Goal: Task Accomplishment & Management: Manage account settings

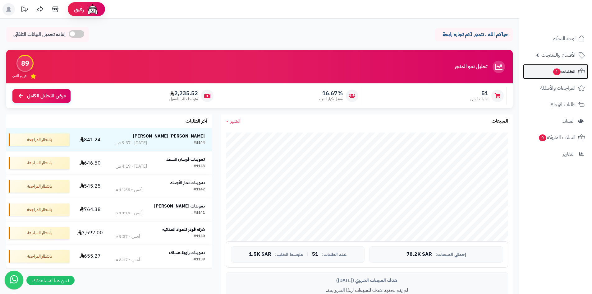
click at [553, 75] on span "الطلبات 1" at bounding box center [564, 71] width 23 height 9
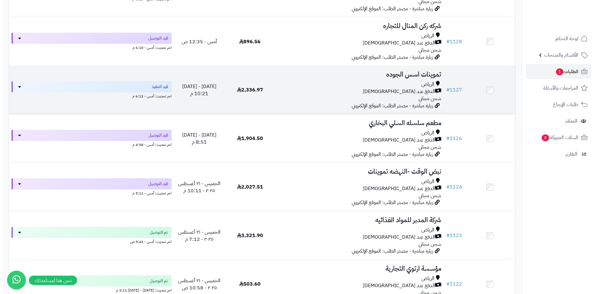
scroll to position [746, 0]
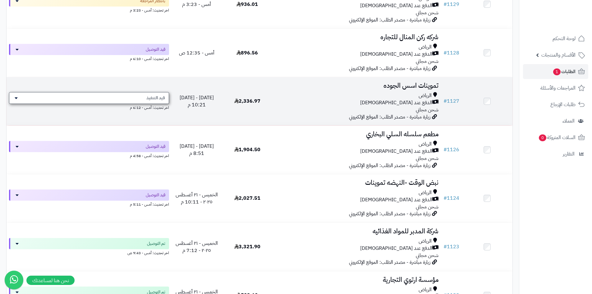
click at [150, 97] on span "قيد التنفيذ" at bounding box center [155, 98] width 19 height 6
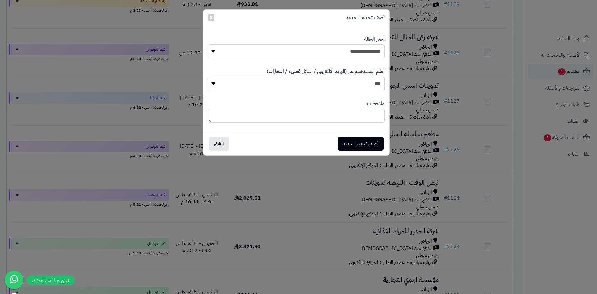
click at [333, 51] on select "**********" at bounding box center [296, 51] width 177 height 14
select select "**"
click at [208, 44] on select "**********" at bounding box center [296, 51] width 177 height 14
click at [371, 140] on button "أضف تحديث جديد" at bounding box center [361, 143] width 46 height 14
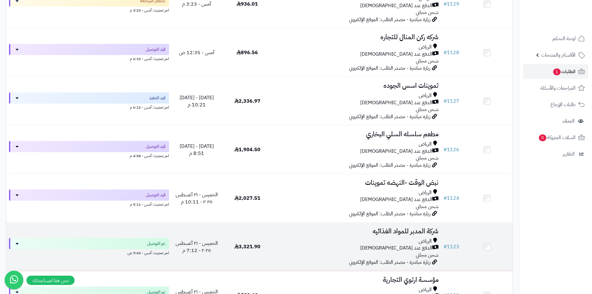
scroll to position [802, 0]
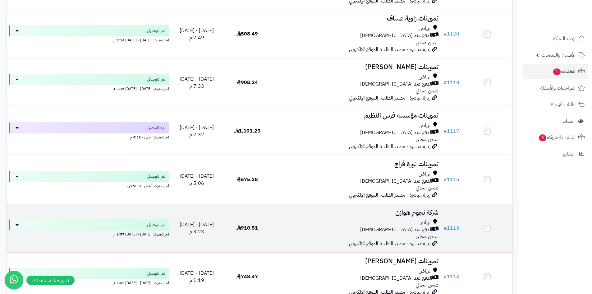
scroll to position [1164, 0]
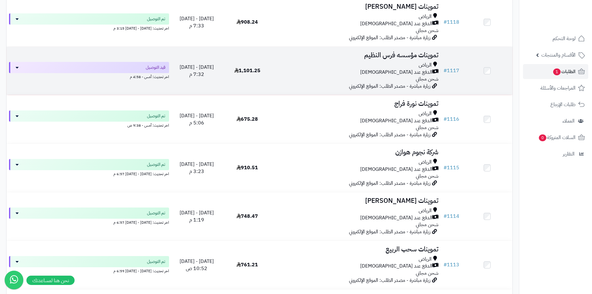
click at [326, 75] on div "الرياض الدفع عند الاستلام شحن مجاني" at bounding box center [356, 72] width 163 height 21
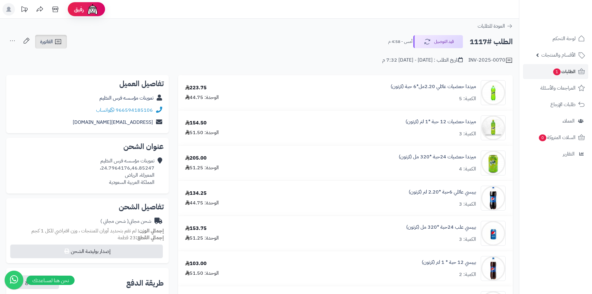
click at [57, 44] on icon at bounding box center [57, 41] width 7 height 7
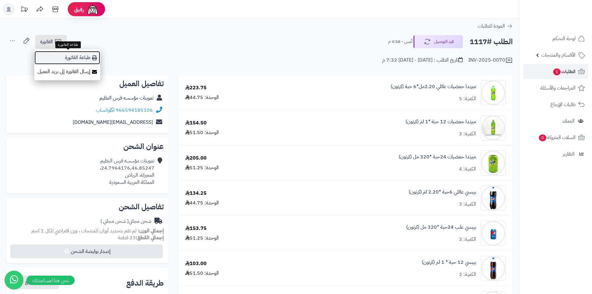
click at [91, 60] on link "طباعة الفاتورة" at bounding box center [67, 58] width 66 height 14
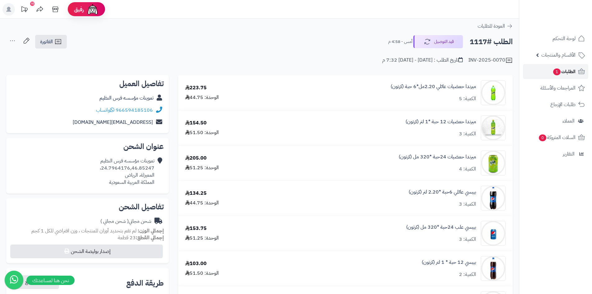
click at [549, 72] on link "الطلبات 1" at bounding box center [555, 71] width 65 height 15
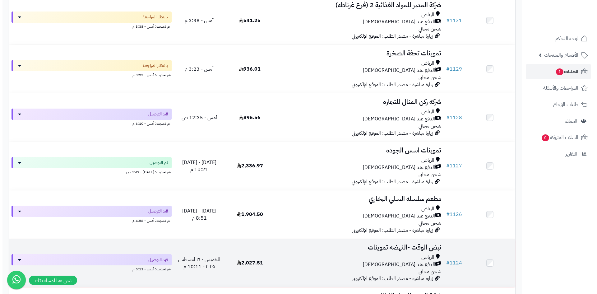
scroll to position [777, 0]
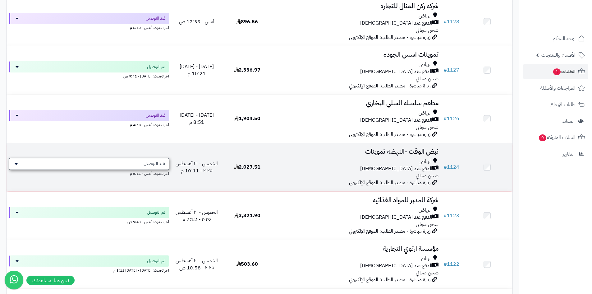
click at [131, 160] on div "قيد التوصيل" at bounding box center [89, 164] width 160 height 12
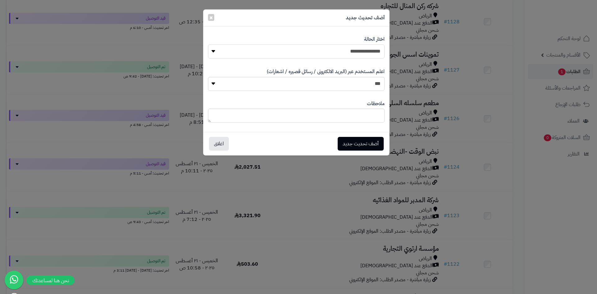
click at [354, 52] on select "**********" at bounding box center [296, 51] width 177 height 14
select select "**"
click at [208, 44] on select "**********" at bounding box center [296, 51] width 177 height 14
click at [371, 144] on button "أضف تحديث جديد" at bounding box center [361, 143] width 46 height 14
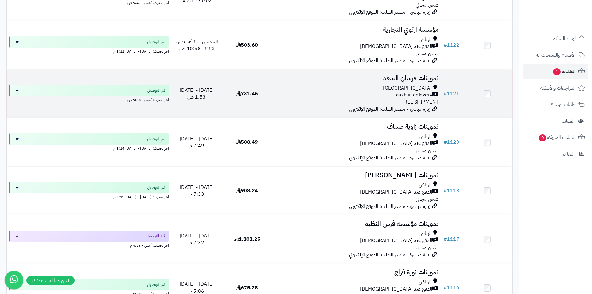
scroll to position [1046, 0]
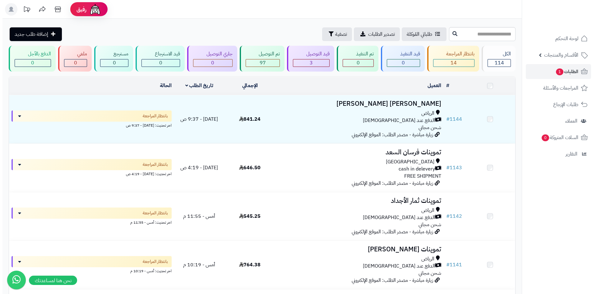
scroll to position [1057, 0]
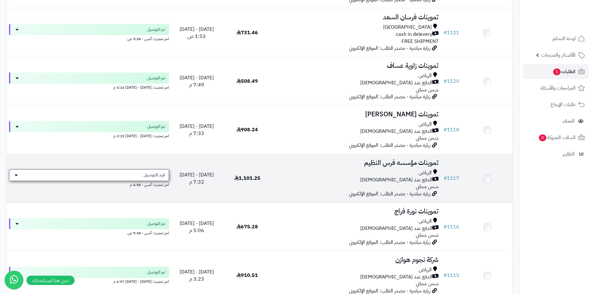
click at [157, 172] on span "قيد التوصيل" at bounding box center [154, 175] width 21 height 6
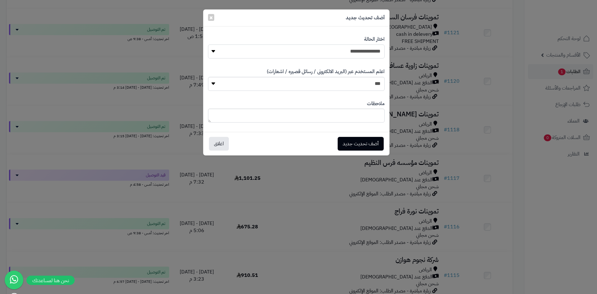
drag, startPoint x: 338, startPoint y: 50, endPoint x: 343, endPoint y: 58, distance: 10.0
click at [338, 50] on select "**********" at bounding box center [296, 51] width 177 height 14
select select "**"
click at [208, 44] on select "**********" at bounding box center [296, 51] width 177 height 14
click at [357, 148] on button "أضف تحديث جديد" at bounding box center [361, 143] width 46 height 14
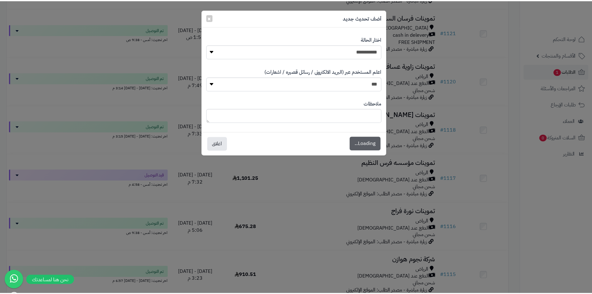
scroll to position [1077, 0]
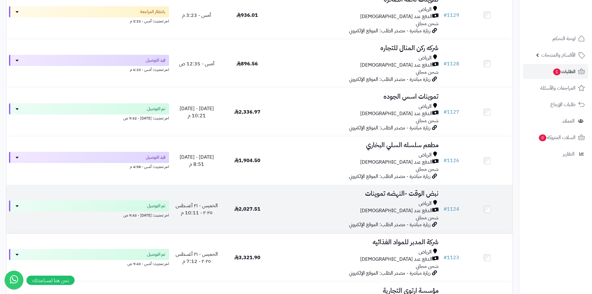
scroll to position [746, 0]
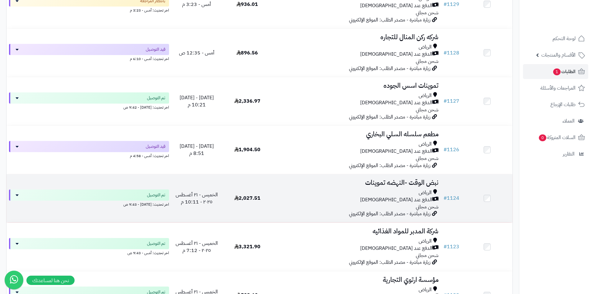
click at [303, 203] on div "[PERSON_NAME] عند الاستلام شحن مجاني" at bounding box center [356, 199] width 163 height 21
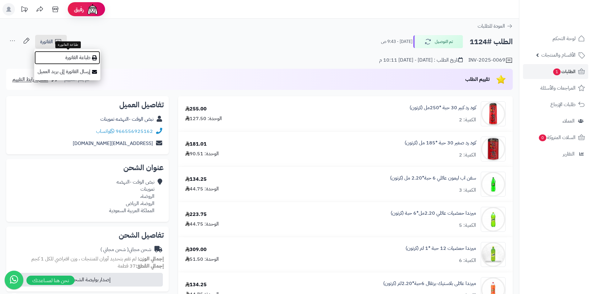
click at [88, 59] on link "طباعة الفاتورة" at bounding box center [67, 58] width 66 height 14
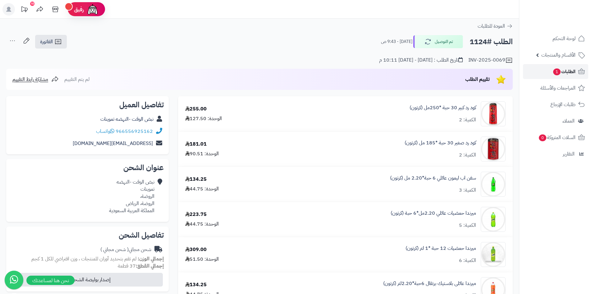
click at [547, 71] on link "الطلبات 1" at bounding box center [555, 71] width 65 height 15
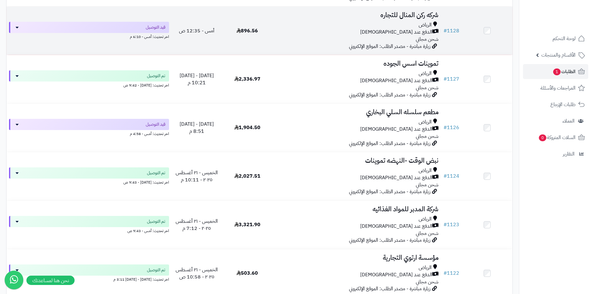
scroll to position [777, 0]
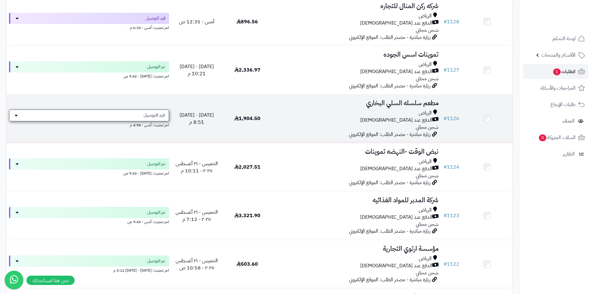
click at [149, 113] on span "قيد التوصيل" at bounding box center [154, 115] width 21 height 6
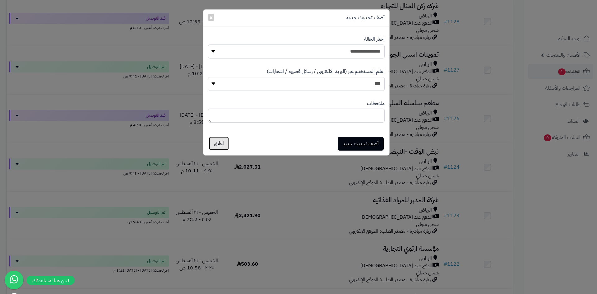
click at [215, 144] on button "اغلاق" at bounding box center [219, 143] width 20 height 14
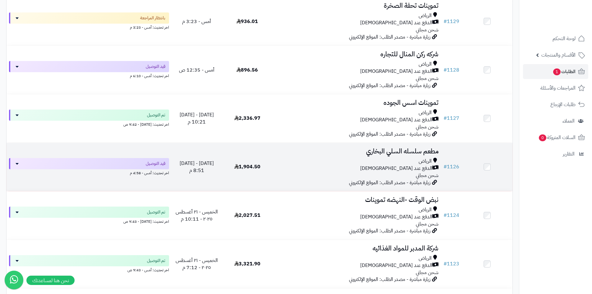
scroll to position [715, 0]
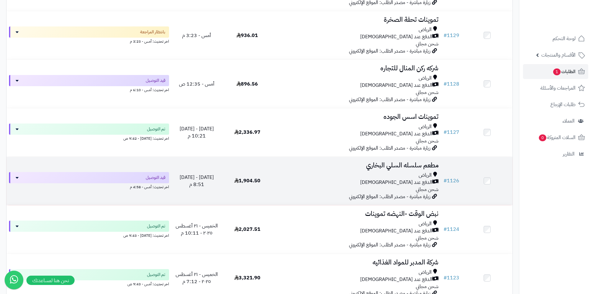
click at [293, 189] on div "الرياض الدفع عند الاستلام شحن مجاني" at bounding box center [356, 182] width 163 height 21
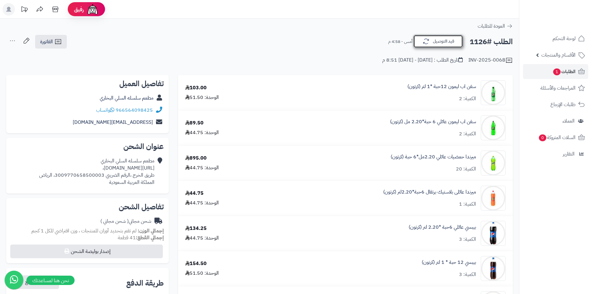
click at [442, 40] on button "قيد التوصيل" at bounding box center [438, 41] width 50 height 13
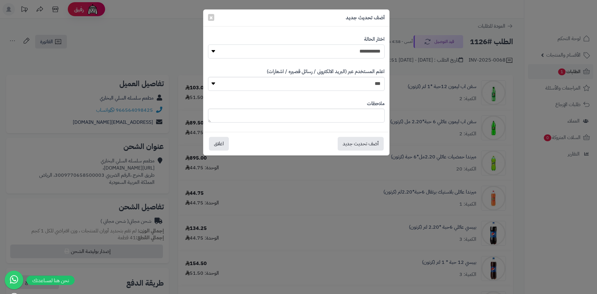
click at [353, 56] on select "**********" at bounding box center [296, 51] width 177 height 14
select select "**"
click at [208, 44] on select "**********" at bounding box center [296, 51] width 177 height 14
click at [365, 144] on button "أضف تحديث جديد" at bounding box center [361, 143] width 46 height 14
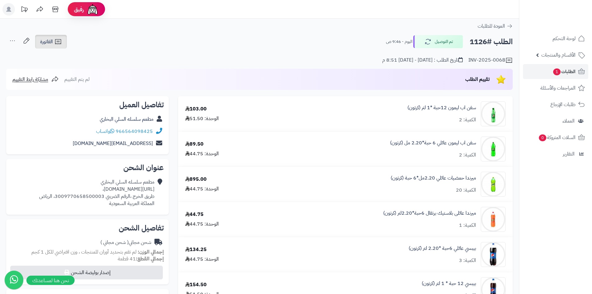
click at [61, 38] on icon at bounding box center [57, 41] width 7 height 7
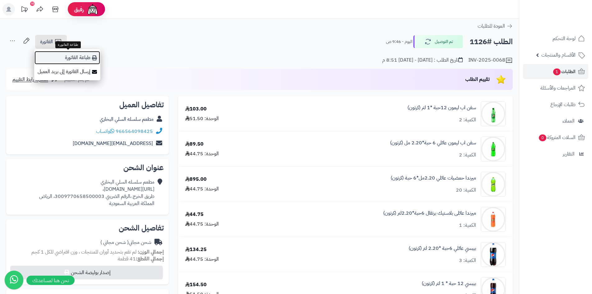
click at [86, 60] on link "طباعة الفاتورة" at bounding box center [67, 58] width 66 height 14
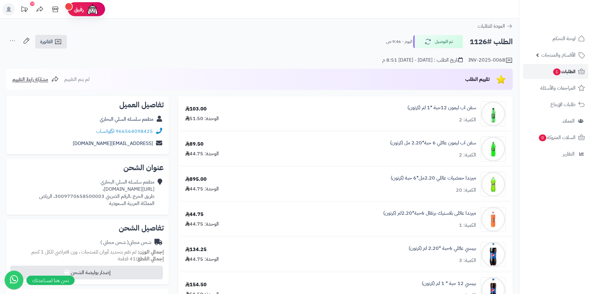
click at [553, 67] on span "الطلبات 1" at bounding box center [564, 71] width 23 height 9
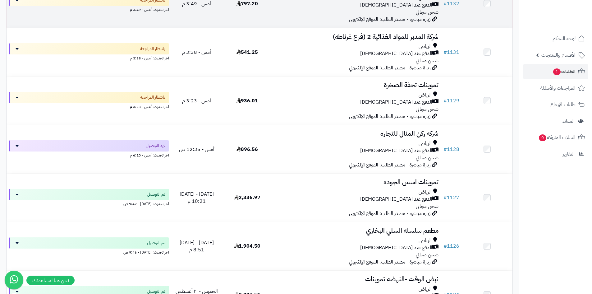
scroll to position [653, 0]
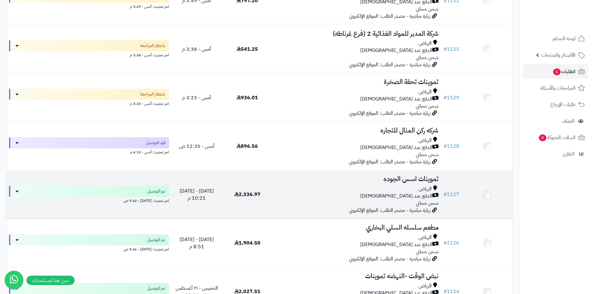
click at [278, 191] on div "الرياض" at bounding box center [356, 188] width 163 height 7
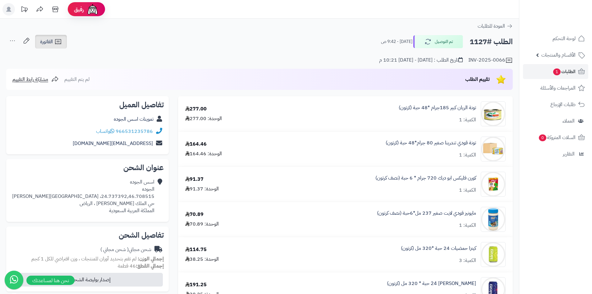
click at [57, 43] on icon at bounding box center [57, 41] width 7 height 7
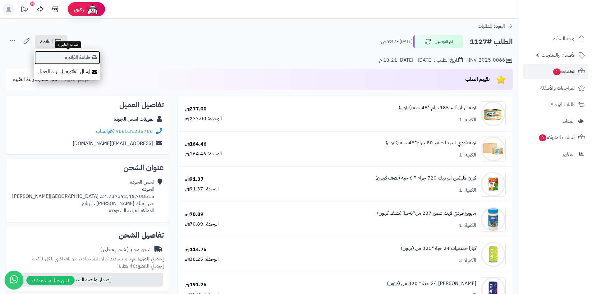
click at [83, 58] on link "طباعة الفاتورة" at bounding box center [67, 58] width 66 height 14
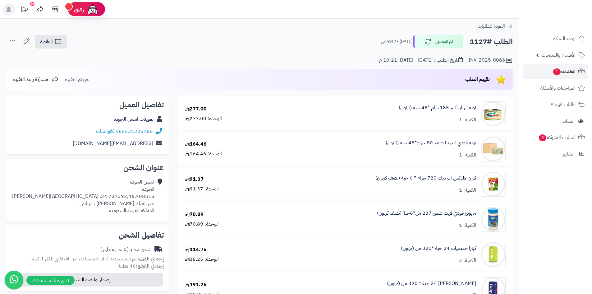
click at [548, 77] on link "الطلبات 1" at bounding box center [555, 71] width 65 height 15
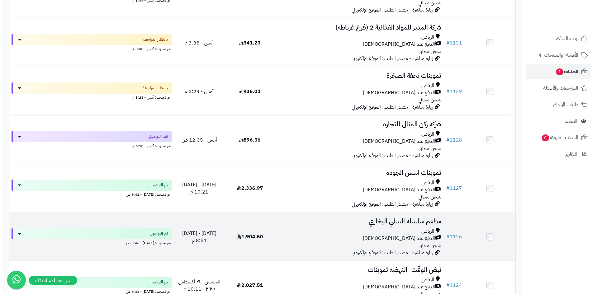
scroll to position [715, 0]
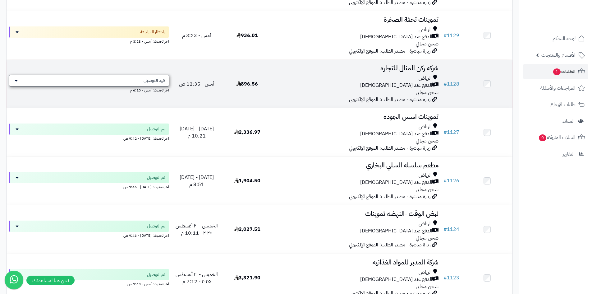
click at [131, 81] on div "قيد التوصيل" at bounding box center [89, 81] width 160 height 12
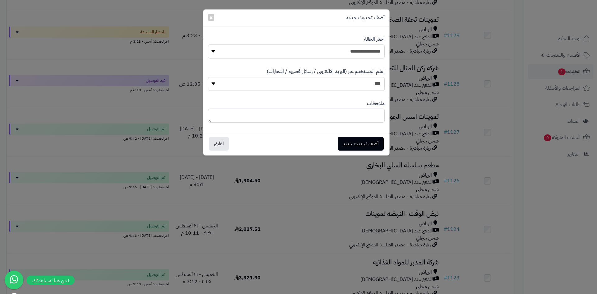
click at [327, 54] on select "**********" at bounding box center [296, 51] width 177 height 14
select select "**"
click at [208, 44] on select "**********" at bounding box center [296, 51] width 177 height 14
click at [372, 144] on button "أضف تحديث جديد" at bounding box center [361, 143] width 46 height 14
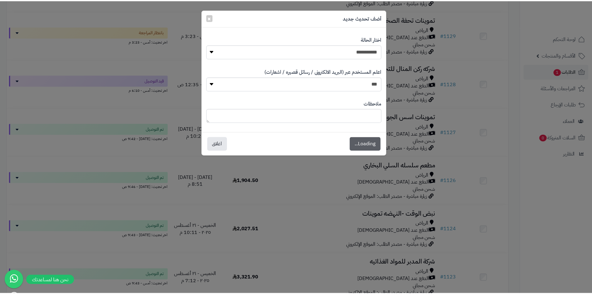
scroll to position [735, 0]
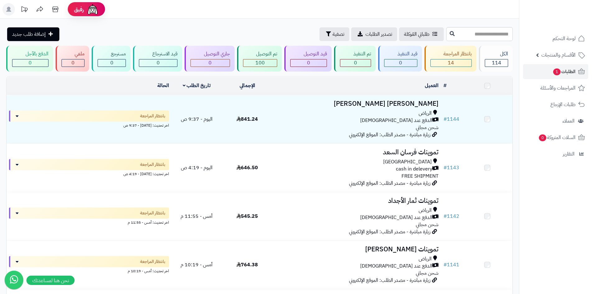
scroll to position [715, 0]
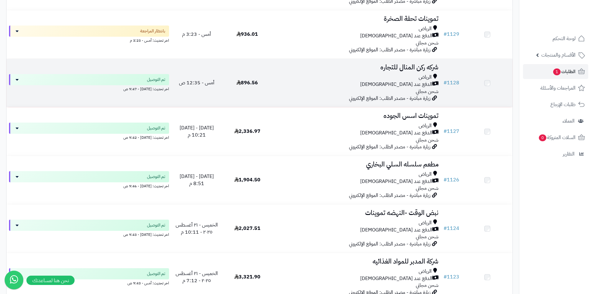
click at [248, 100] on td "896.56" at bounding box center [247, 83] width 51 height 48
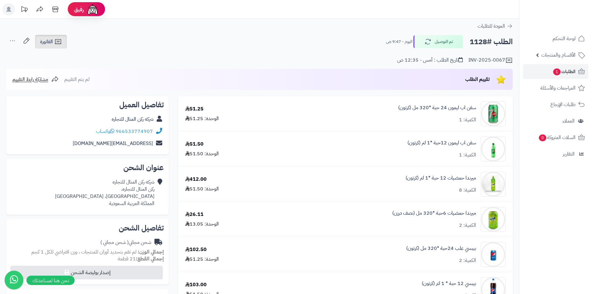
click at [59, 43] on icon at bounding box center [57, 41] width 7 height 7
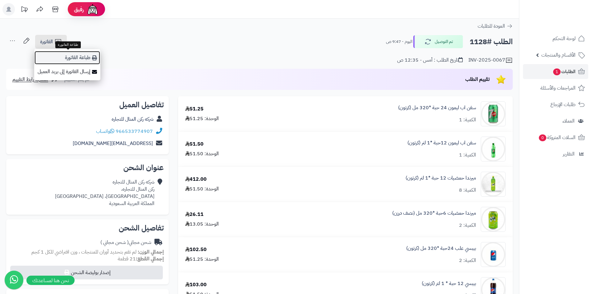
click at [62, 56] on link "طباعة الفاتورة" at bounding box center [67, 58] width 66 height 14
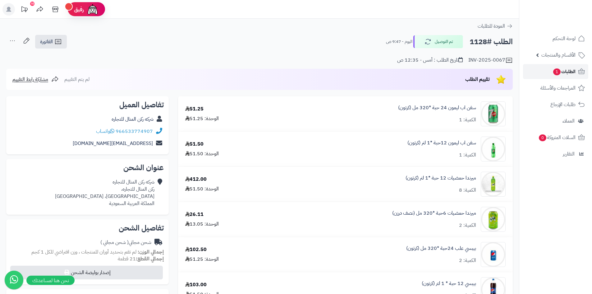
click at [557, 76] on span "الطلبات 1" at bounding box center [564, 71] width 23 height 9
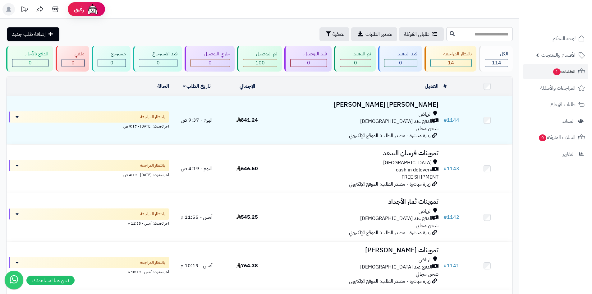
click at [243, 34] on div "طلباتي المُوكلة تصدير الطلبات تصفية إضافة طلب جديد" at bounding box center [225, 34] width 439 height 14
click at [320, 39] on button "تصفية" at bounding box center [335, 34] width 30 height 14
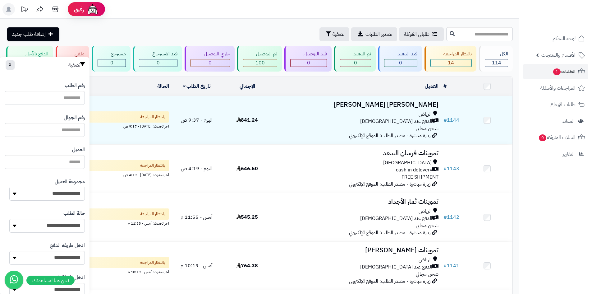
click at [69, 190] on select "**********" at bounding box center [47, 193] width 76 height 14
select select "*"
click at [9, 186] on select "**********" at bounding box center [47, 193] width 76 height 14
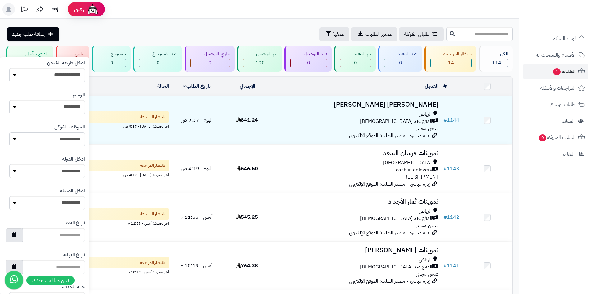
scroll to position [264, 0]
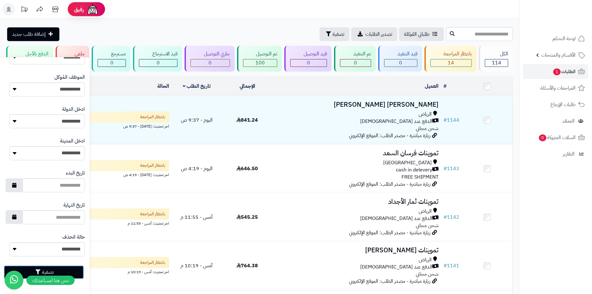
click at [76, 270] on button "تصفية" at bounding box center [44, 272] width 80 height 14
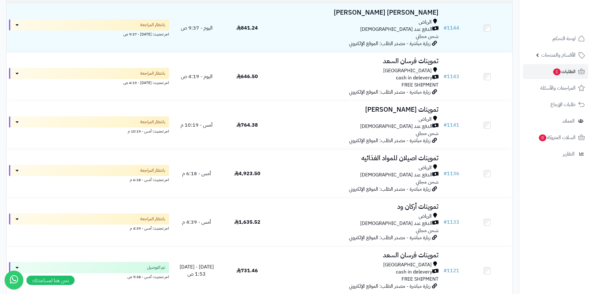
scroll to position [186, 0]
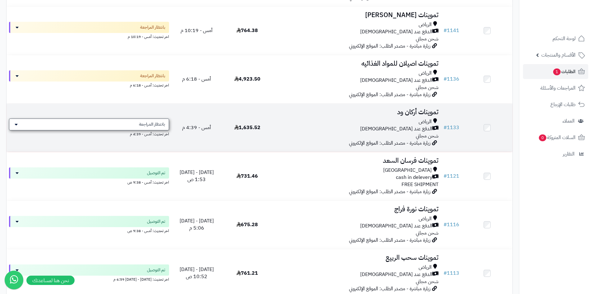
click at [157, 128] on div "بانتظار المراجعة" at bounding box center [89, 124] width 160 height 12
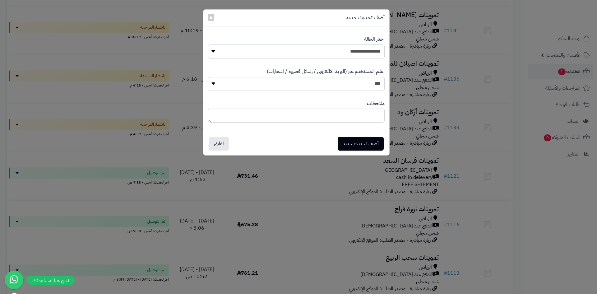
click at [352, 56] on select "**********" at bounding box center [296, 51] width 177 height 14
click at [213, 19] on span "×" at bounding box center [211, 16] width 4 height 9
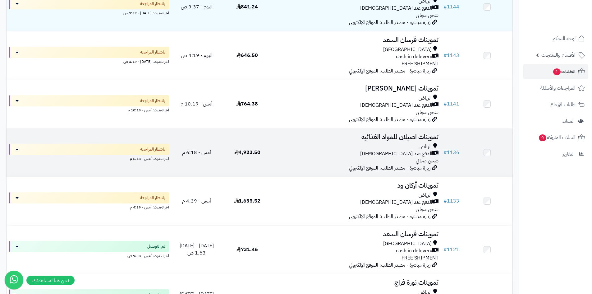
scroll to position [124, 0]
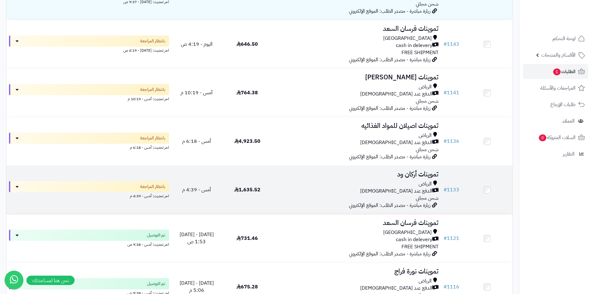
click at [331, 179] on td "تموينات أركان ود الرياض الدفع عند الاستلام شحن مجاني زيارة مباشرة - مصدر الطلب:…" at bounding box center [357, 190] width 168 height 48
click at [312, 188] on div "الدفع عند [DEMOGRAPHIC_DATA]" at bounding box center [356, 190] width 163 height 7
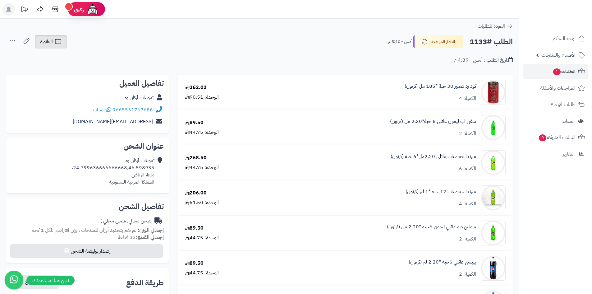
click at [52, 44] on span "الفاتورة" at bounding box center [46, 41] width 13 height 7
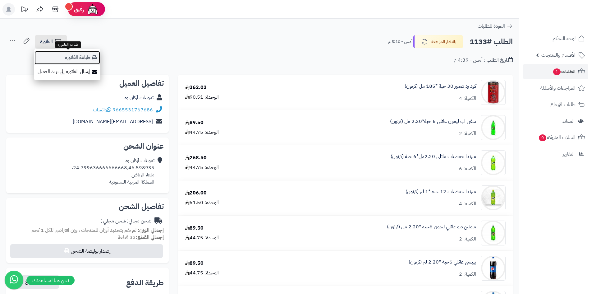
click at [89, 59] on link "طباعة الفاتورة" at bounding box center [67, 58] width 66 height 14
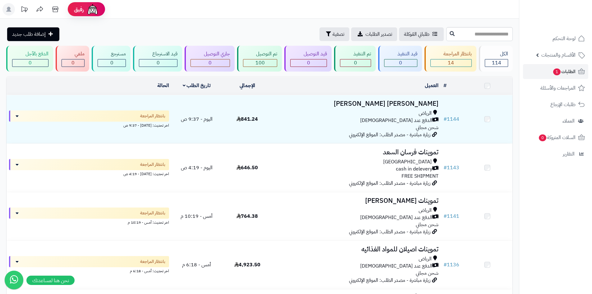
scroll to position [124, 0]
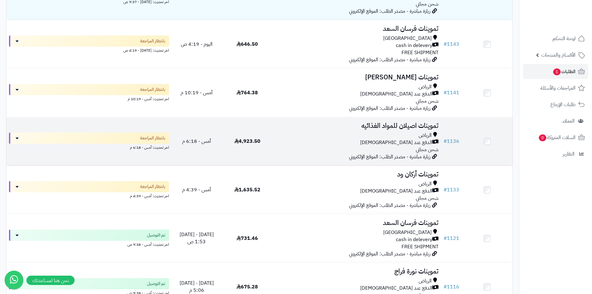
click at [329, 147] on div "[PERSON_NAME] عند الاستلام شحن مجاني" at bounding box center [356, 142] width 163 height 21
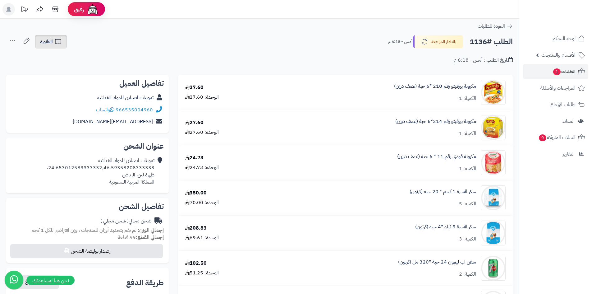
click at [55, 45] on icon at bounding box center [57, 41] width 7 height 7
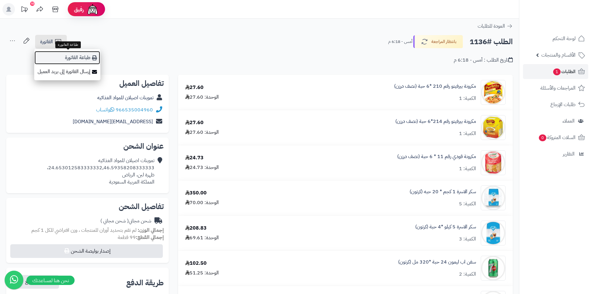
click at [93, 60] on icon at bounding box center [94, 57] width 5 height 5
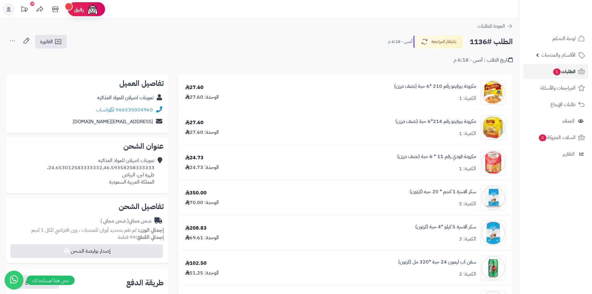
click at [577, 72] on link "الطلبات 1" at bounding box center [555, 71] width 65 height 15
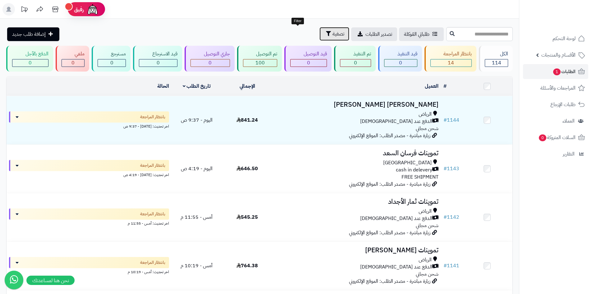
click at [333, 33] on span "تصفية" at bounding box center [339, 33] width 12 height 7
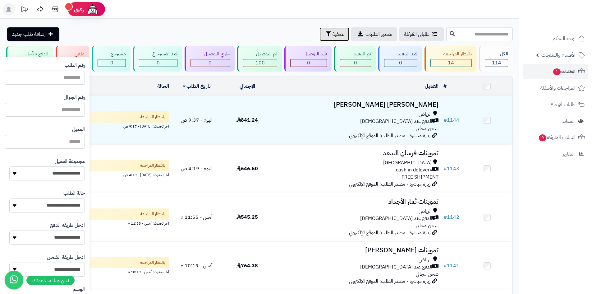
scroll to position [31, 0]
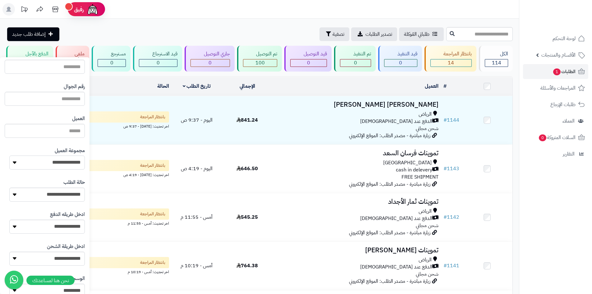
click at [63, 161] on select "**********" at bounding box center [47, 162] width 76 height 14
select select "*"
click at [9, 155] on select "**********" at bounding box center [47, 162] width 76 height 14
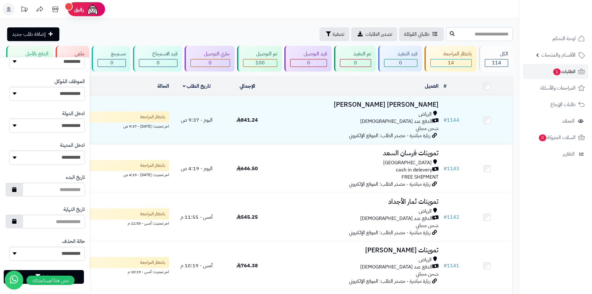
scroll to position [264, 0]
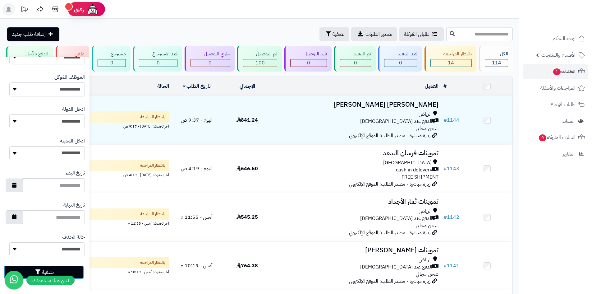
click at [76, 272] on button "تصفية" at bounding box center [44, 272] width 80 height 14
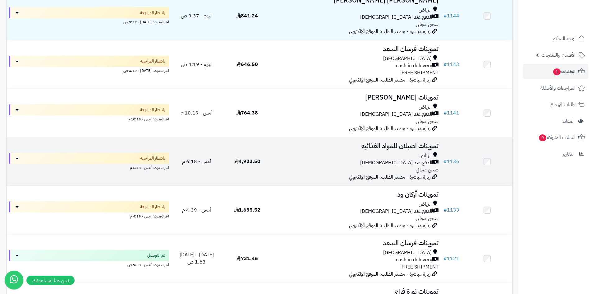
scroll to position [93, 0]
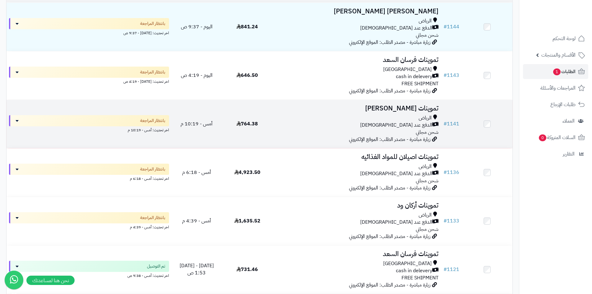
click at [398, 127] on div "الدفع عند [DEMOGRAPHIC_DATA]" at bounding box center [356, 125] width 163 height 7
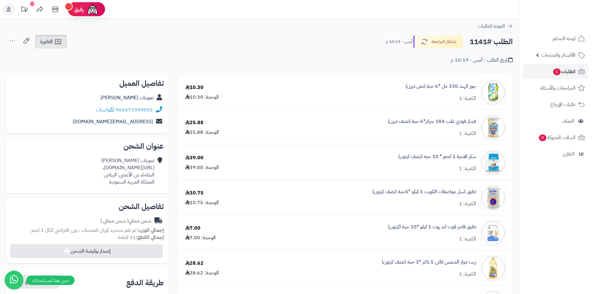
click at [45, 43] on span "الفاتورة" at bounding box center [46, 41] width 13 height 7
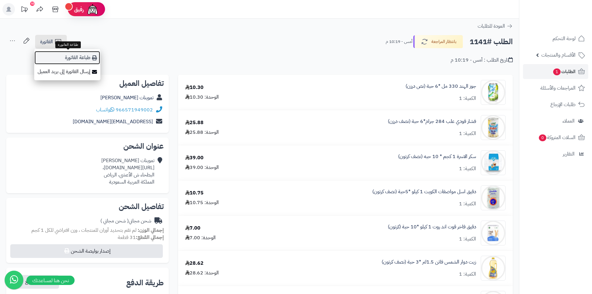
click at [77, 61] on link "طباعة الفاتورة" at bounding box center [67, 58] width 66 height 14
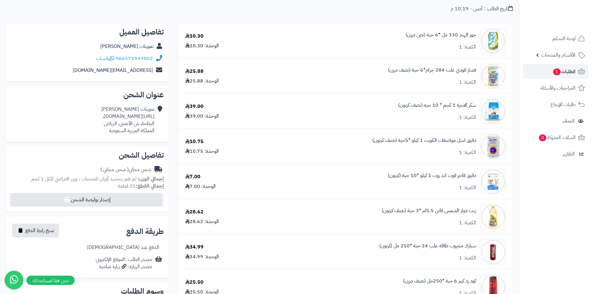
scroll to position [62, 0]
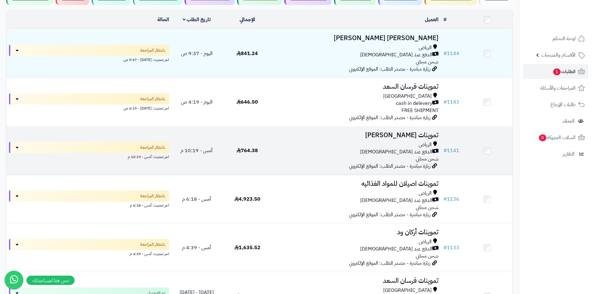
scroll to position [56, 0]
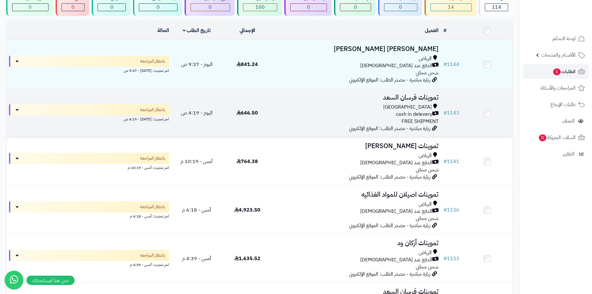
click at [352, 111] on div "cash in delevery" at bounding box center [356, 114] width 163 height 7
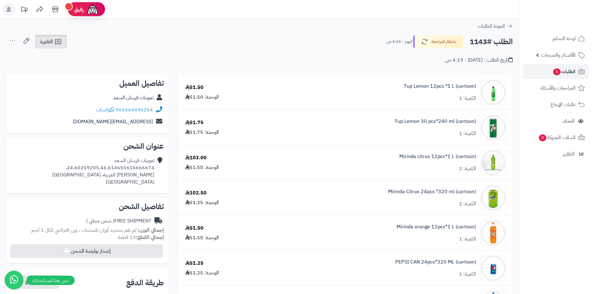
click at [64, 44] on link "الفاتورة" at bounding box center [51, 42] width 32 height 14
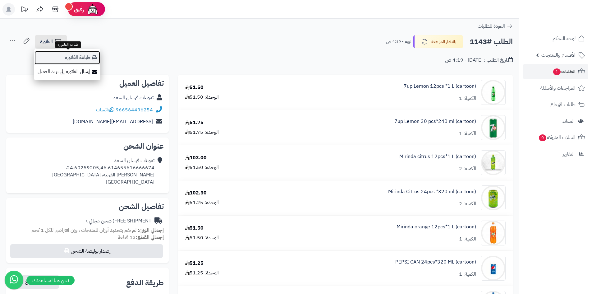
click at [93, 60] on icon at bounding box center [94, 57] width 5 height 5
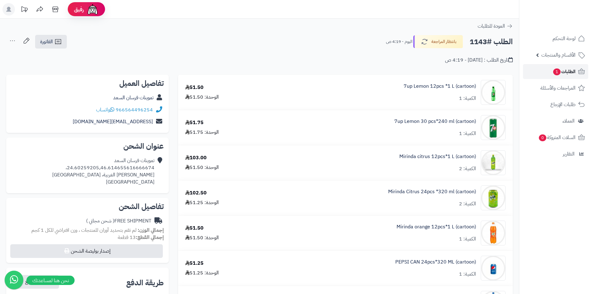
click at [544, 72] on link "الطلبات 1" at bounding box center [555, 71] width 65 height 15
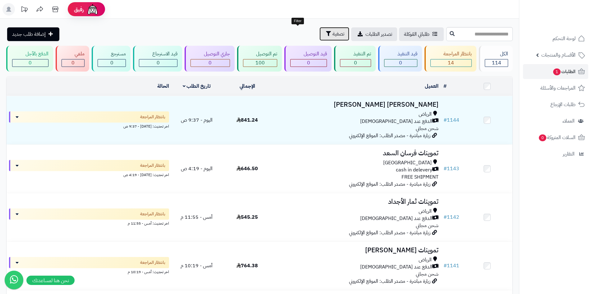
click at [326, 35] on icon "button" at bounding box center [328, 33] width 5 height 5
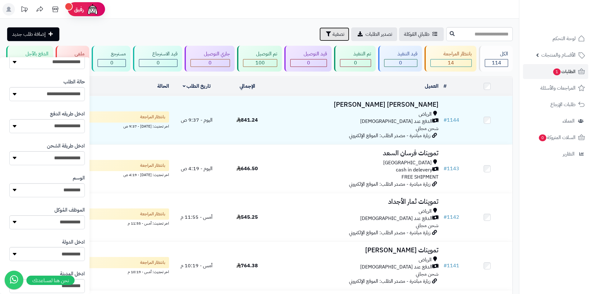
scroll to position [93, 0]
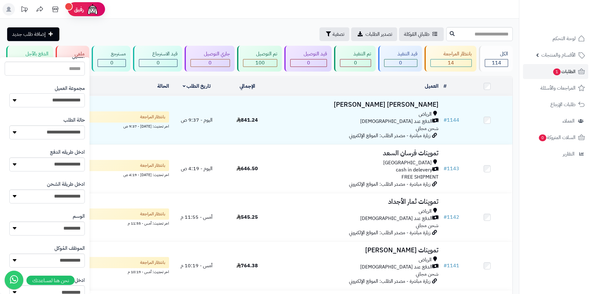
click at [67, 103] on select "**********" at bounding box center [47, 100] width 76 height 14
select select "*"
click at [9, 93] on select "**********" at bounding box center [47, 100] width 76 height 14
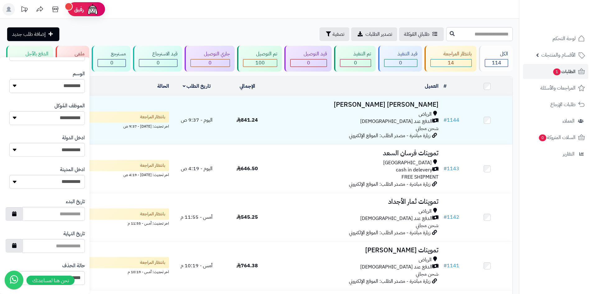
scroll to position [264, 0]
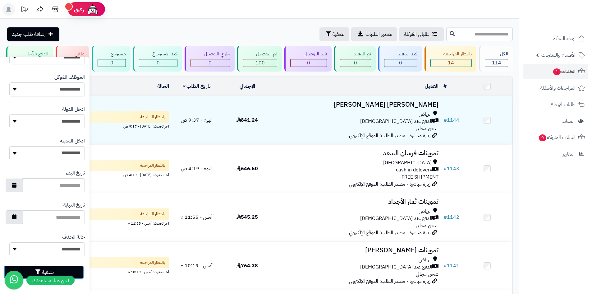
click at [79, 267] on button "تصفية" at bounding box center [44, 272] width 80 height 14
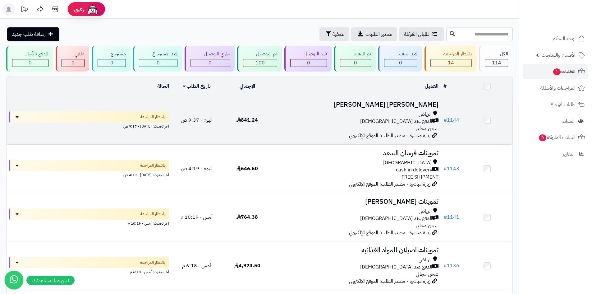
click at [285, 126] on div "الرياض الدفع عند الاستلام شحن مجاني" at bounding box center [356, 121] width 163 height 21
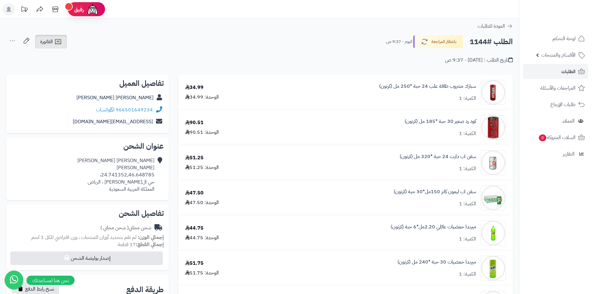
click at [58, 47] on link "الفاتورة" at bounding box center [51, 42] width 32 height 14
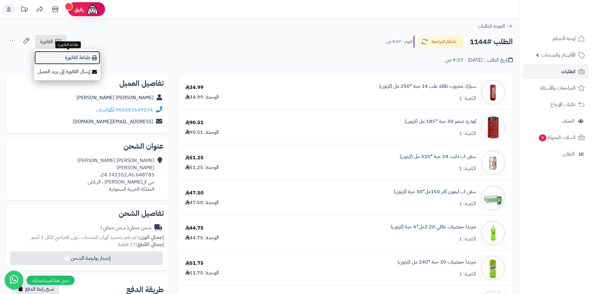
click at [88, 61] on link "طباعة الفاتورة" at bounding box center [67, 58] width 66 height 14
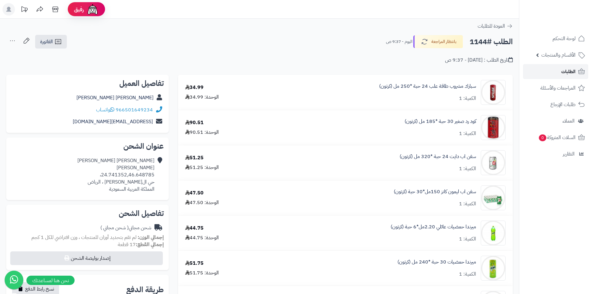
click at [546, 71] on link "الطلبات" at bounding box center [555, 71] width 65 height 15
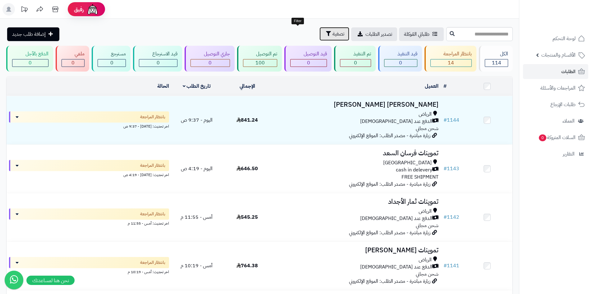
click at [326, 32] on icon "button" at bounding box center [328, 33] width 5 height 5
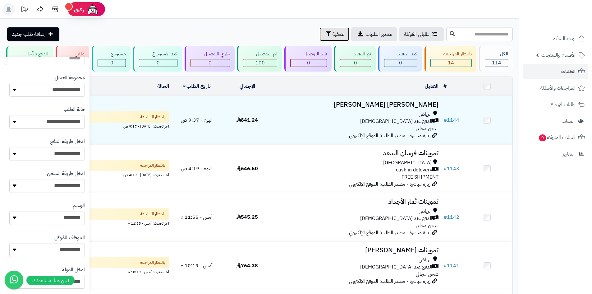
scroll to position [93, 0]
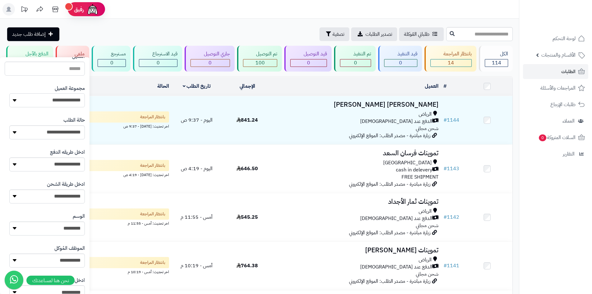
click at [53, 97] on select "**********" at bounding box center [47, 100] width 76 height 14
select select "*"
click at [9, 93] on select "**********" at bounding box center [47, 100] width 76 height 14
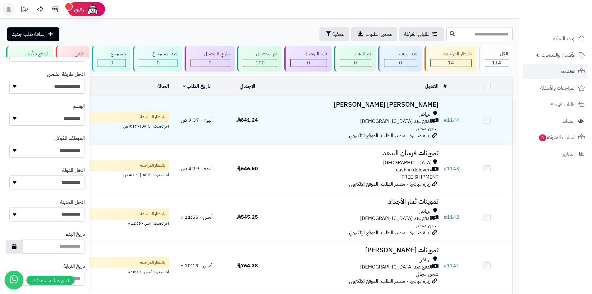
scroll to position [249, 0]
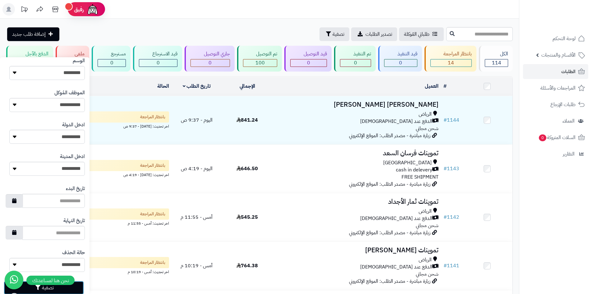
click at [76, 289] on button "تصفية" at bounding box center [44, 288] width 80 height 14
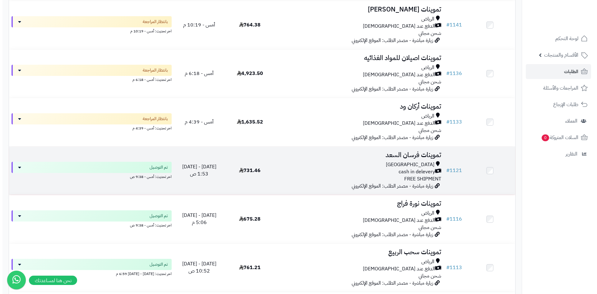
scroll to position [186, 0]
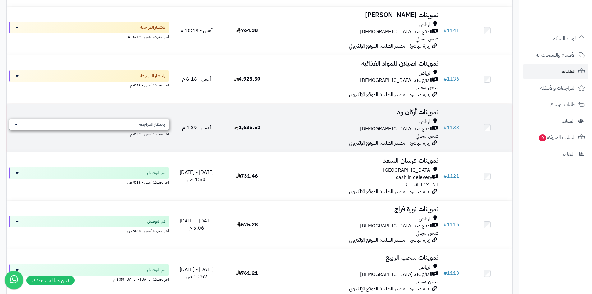
click at [142, 123] on span "بانتظار المراجعة" at bounding box center [152, 124] width 26 height 6
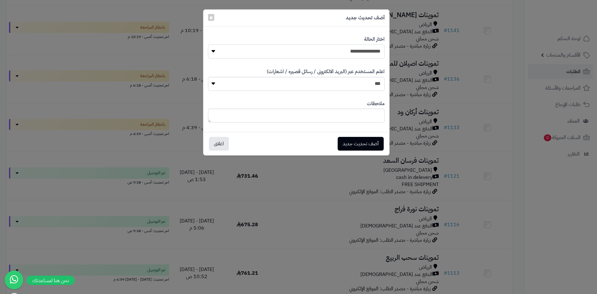
click at [349, 54] on select "**********" at bounding box center [296, 51] width 177 height 14
select select "*"
click at [208, 44] on select "**********" at bounding box center [296, 51] width 177 height 14
click at [359, 145] on button "أضف تحديث جديد" at bounding box center [361, 143] width 46 height 14
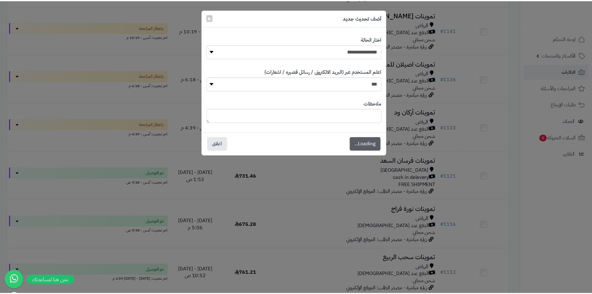
scroll to position [206, 0]
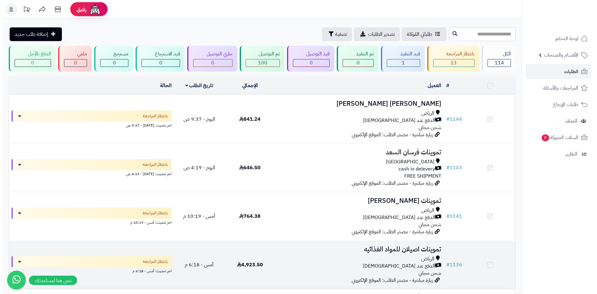
scroll to position [186, 0]
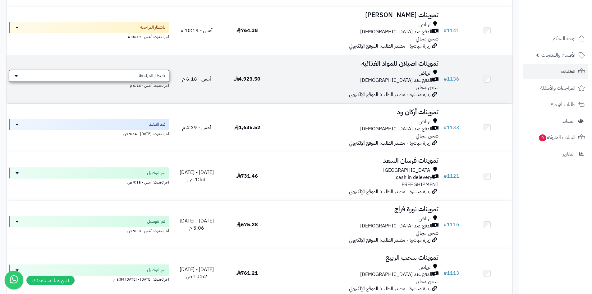
click at [108, 76] on div "بانتظار المراجعة" at bounding box center [89, 76] width 160 height 12
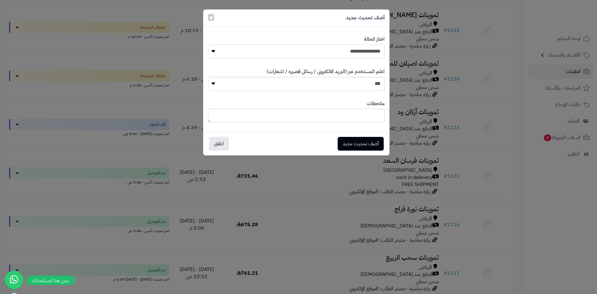
click at [378, 51] on select "**********" at bounding box center [296, 51] width 177 height 14
select select "*"
click at [208, 44] on select "**********" at bounding box center [296, 51] width 177 height 14
click at [370, 138] on button "أضف تحديث جديد" at bounding box center [361, 143] width 46 height 14
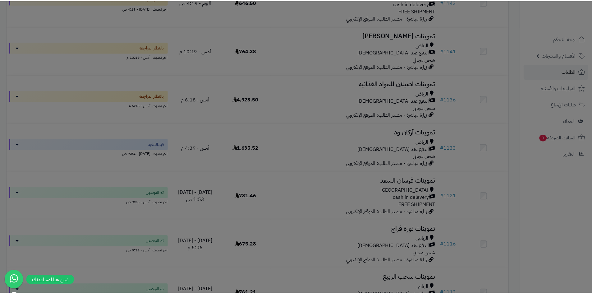
scroll to position [206, 0]
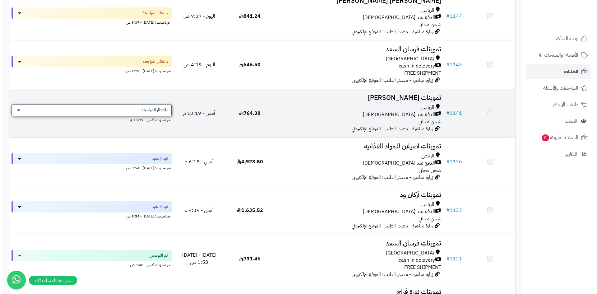
scroll to position [93, 0]
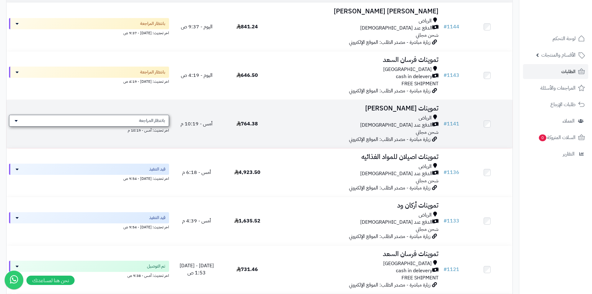
click at [142, 117] on span "بانتظار المراجعة" at bounding box center [152, 120] width 26 height 6
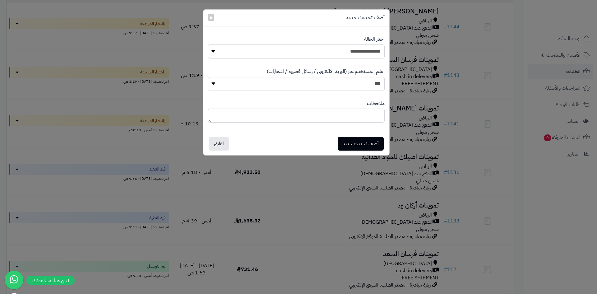
click at [336, 51] on select "**********" at bounding box center [296, 51] width 177 height 14
select select "*"
click at [208, 44] on select "**********" at bounding box center [296, 51] width 177 height 14
click at [371, 144] on button "أضف تحديث جديد" at bounding box center [361, 143] width 46 height 14
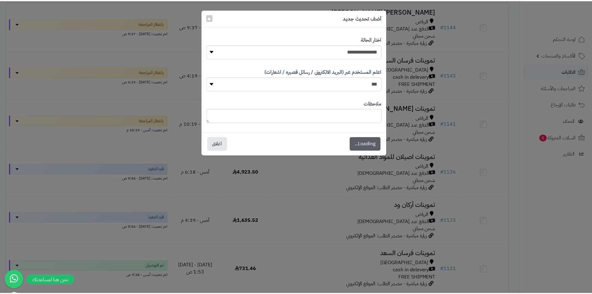
scroll to position [113, 0]
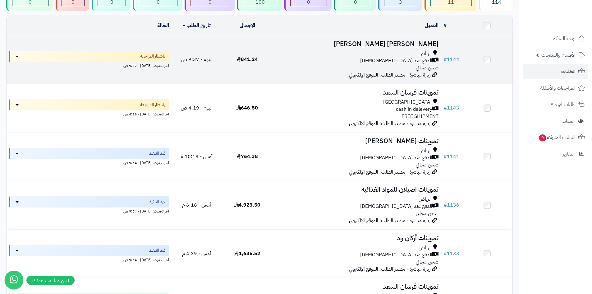
scroll to position [25, 0]
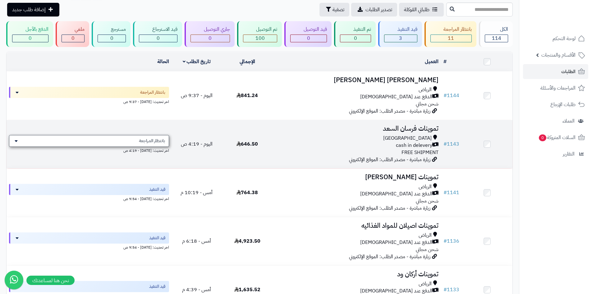
click at [127, 140] on div "بانتظار المراجعة" at bounding box center [89, 141] width 160 height 12
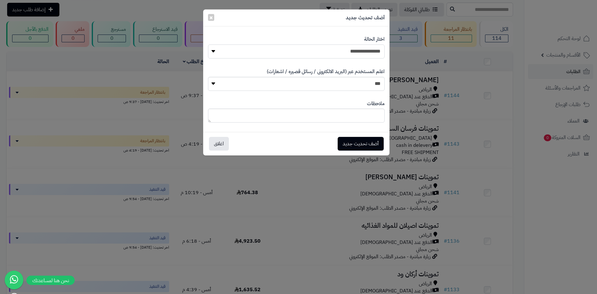
click at [326, 54] on select "**********" at bounding box center [296, 51] width 177 height 14
select select "*"
click at [208, 44] on select "**********" at bounding box center [296, 51] width 177 height 14
click at [365, 140] on button "أضف تحديث جديد" at bounding box center [361, 143] width 46 height 14
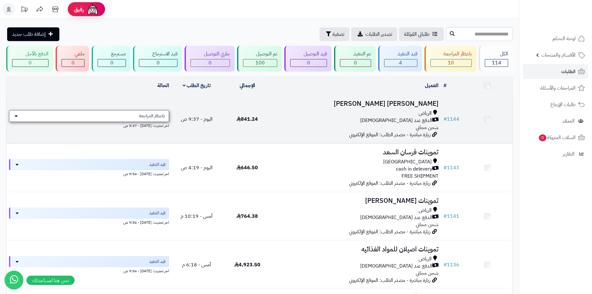
scroll to position [25, 0]
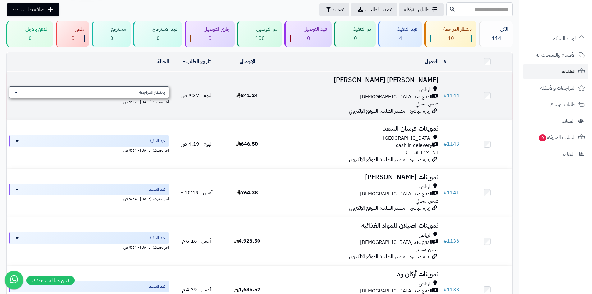
click at [99, 94] on div "بانتظار المراجعة" at bounding box center [89, 92] width 160 height 12
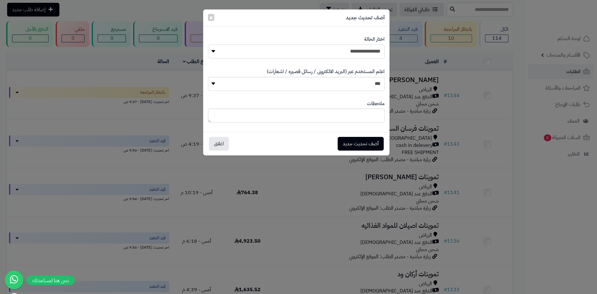
click at [337, 48] on select "**********" at bounding box center [296, 51] width 177 height 14
select select "*"
click at [208, 44] on select "**********" at bounding box center [296, 51] width 177 height 14
click at [360, 147] on button "أضف تحديث جديد" at bounding box center [361, 143] width 46 height 14
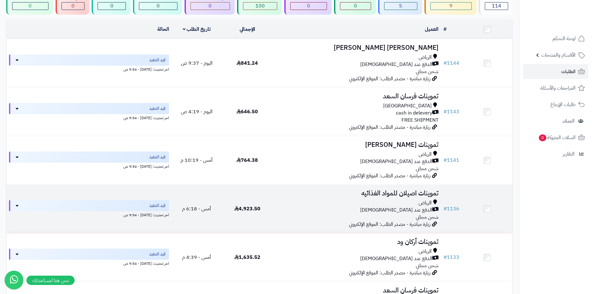
scroll to position [56, 0]
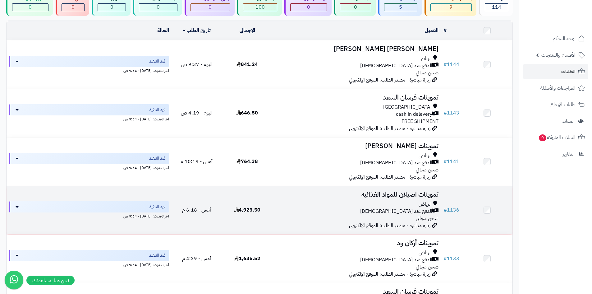
click at [402, 206] on div "الرياض" at bounding box center [356, 203] width 163 height 7
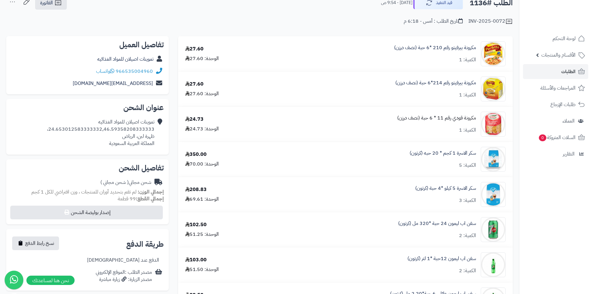
scroll to position [124, 0]
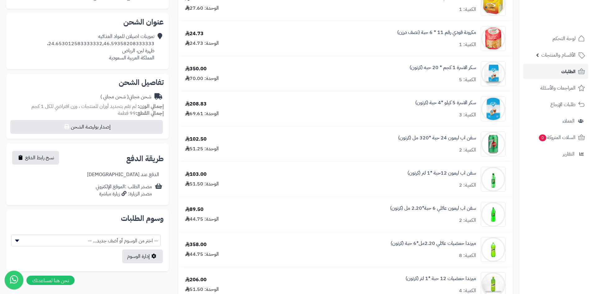
click at [538, 72] on link "الطلبات" at bounding box center [555, 71] width 65 height 15
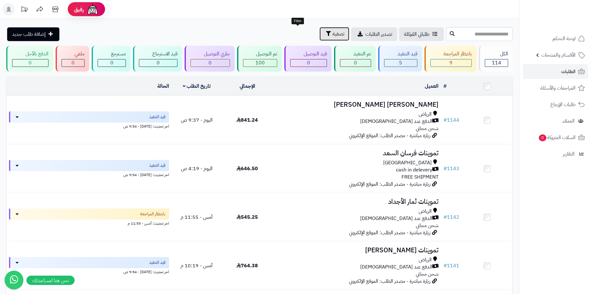
click at [333, 36] on span "تصفية" at bounding box center [339, 33] width 12 height 7
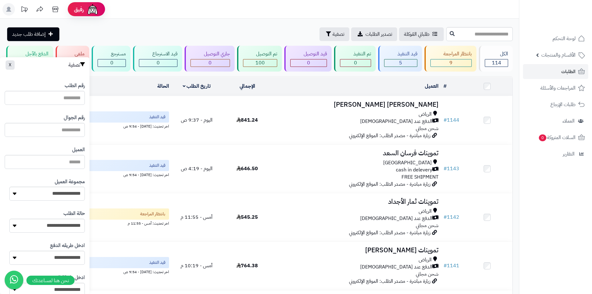
click at [167, 34] on div "طلباتي المُوكلة تصدير الطلبات تصفية إضافة طلب جديد" at bounding box center [225, 34] width 439 height 14
click at [326, 31] on icon "button" at bounding box center [328, 33] width 5 height 5
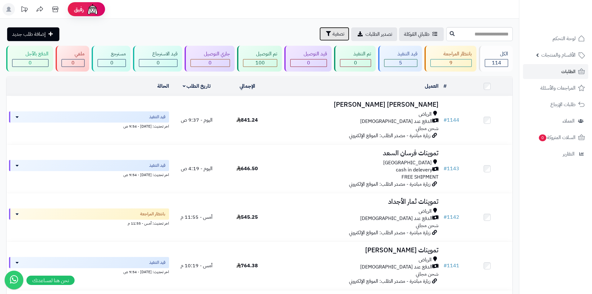
click at [320, 36] on button "تصفية" at bounding box center [335, 34] width 30 height 14
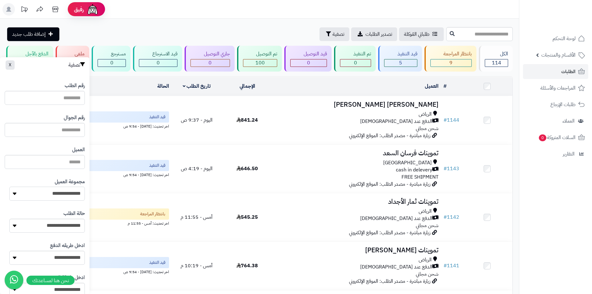
click at [61, 187] on select "**********" at bounding box center [47, 193] width 76 height 14
select select "*"
click at [9, 186] on select "**********" at bounding box center [47, 193] width 76 height 14
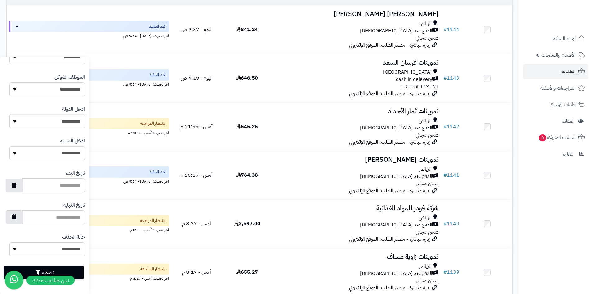
scroll to position [93, 0]
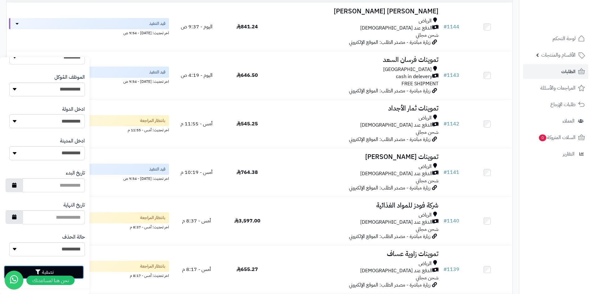
click at [78, 269] on button "تصفية" at bounding box center [44, 272] width 80 height 14
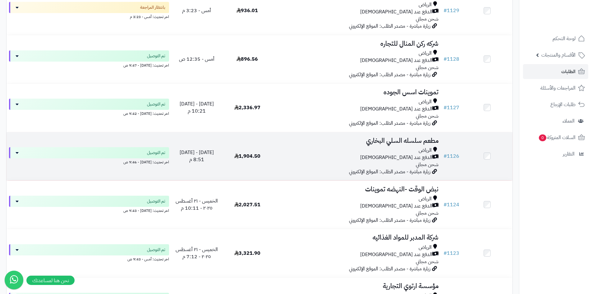
scroll to position [404, 0]
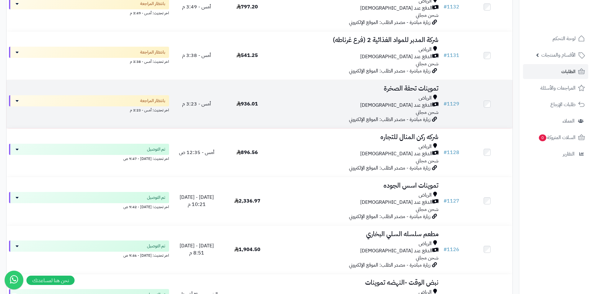
click at [321, 111] on div "الرياض الدفع عند الاستلام شحن مجاني" at bounding box center [356, 104] width 163 height 21
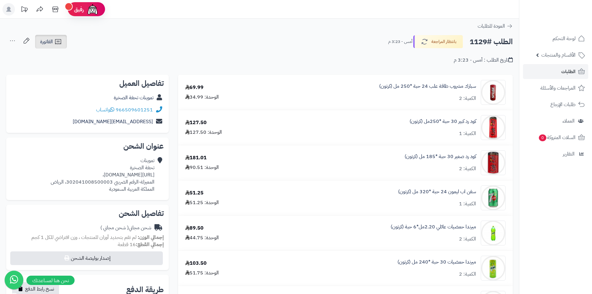
click at [62, 38] on icon at bounding box center [57, 41] width 7 height 7
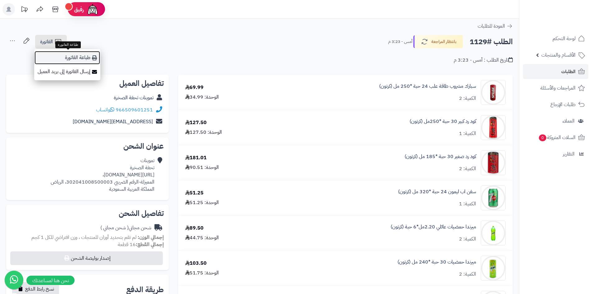
click at [82, 59] on link "طباعة الفاتورة" at bounding box center [67, 58] width 66 height 14
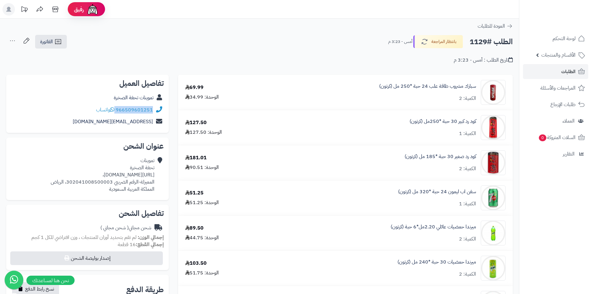
drag, startPoint x: 116, startPoint y: 108, endPoint x: 157, endPoint y: 111, distance: 40.5
click at [157, 111] on div "966509601251 واتساب" at bounding box center [87, 110] width 153 height 12
copy div "966509601251"
drag, startPoint x: 155, startPoint y: 175, endPoint x: 30, endPoint y: 175, distance: 125.3
click at [30, 175] on div "تموينات تحفة الصخرة https://maps.app.goo.gl/XMQs3DvBBiBP9YtM8?g_st=ac، المعيزلة…" at bounding box center [87, 174] width 153 height 40
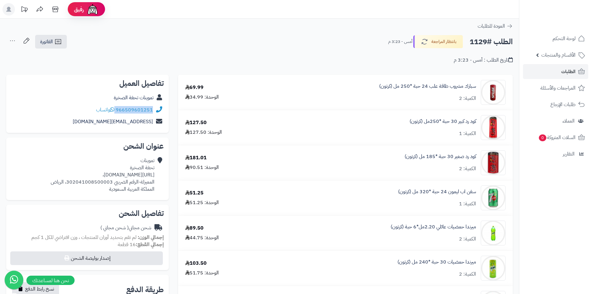
copy div "https://maps.app.goo.gl/XMQs3DvBBiBP9YtM8?g_st=ac"
click at [439, 39] on button "بانتظار المراجعة" at bounding box center [438, 41] width 50 height 13
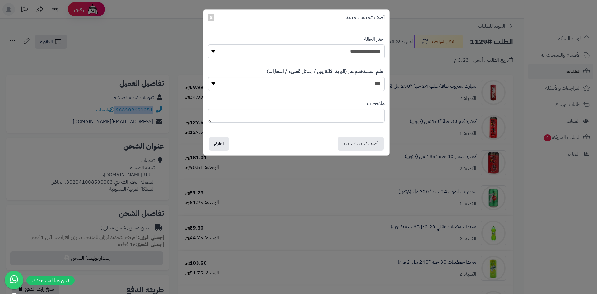
click at [359, 53] on select "**********" at bounding box center [296, 51] width 177 height 14
select select "*"
click at [208, 44] on select "**********" at bounding box center [296, 51] width 177 height 14
click at [355, 147] on button "أضف تحديث جديد" at bounding box center [361, 143] width 46 height 14
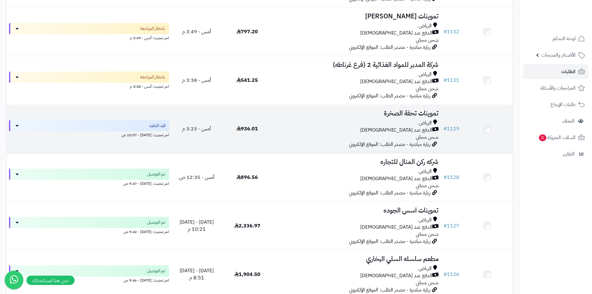
scroll to position [373, 0]
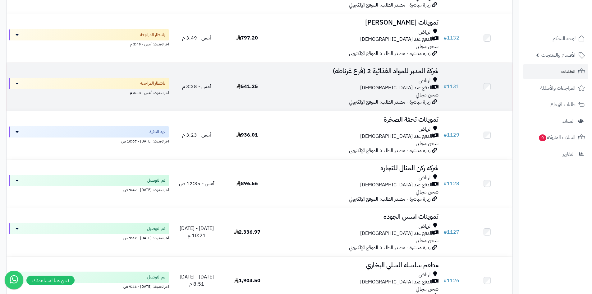
click at [262, 93] on td "541.25" at bounding box center [247, 86] width 51 height 48
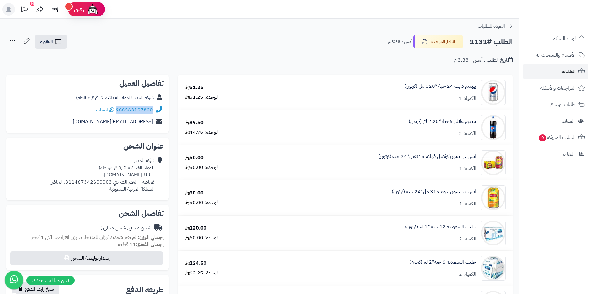
drag, startPoint x: 117, startPoint y: 108, endPoint x: 154, endPoint y: 105, distance: 36.8
click at [154, 105] on div "966563107820 واتساب" at bounding box center [87, 110] width 153 height 12
click at [52, 40] on span "الفاتورة" at bounding box center [46, 41] width 13 height 7
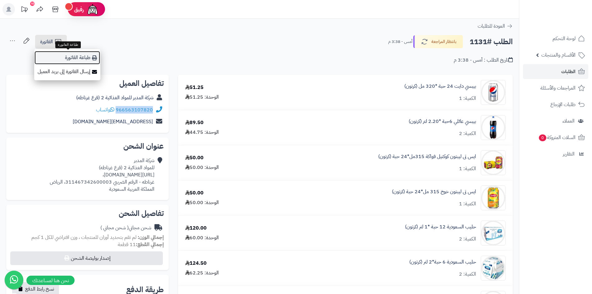
click at [88, 59] on link "طباعة الفاتورة" at bounding box center [67, 58] width 66 height 14
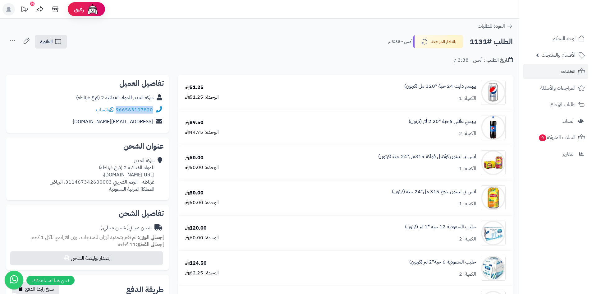
copy link "966563107820"
drag, startPoint x: 155, startPoint y: 174, endPoint x: 32, endPoint y: 176, distance: 122.8
click at [32, 176] on div "شركة المدبر للمواد الغذائية 2 (فرع غرناطه) https://maps.app.goo.gl/dgEoFCCjmqav…" at bounding box center [87, 174] width 153 height 40
copy div "https://maps.app.goo.gl/dgEoFCCjmqavh3y37?g_st=ac"
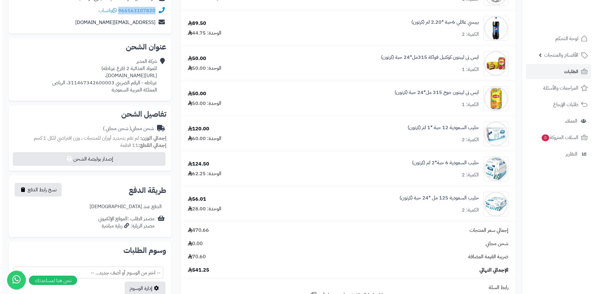
scroll to position [31, 0]
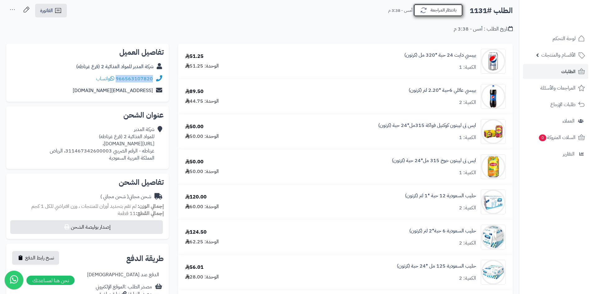
click at [438, 14] on button "بانتظار المراجعة" at bounding box center [438, 10] width 50 height 13
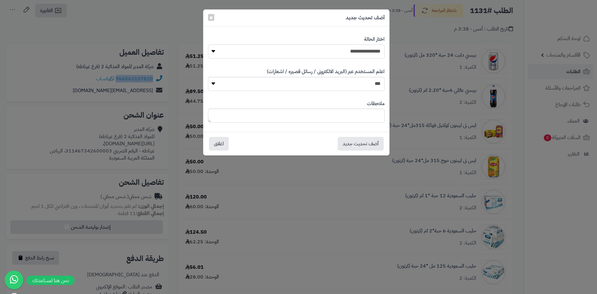
click at [362, 49] on select "**********" at bounding box center [296, 51] width 177 height 14
select select "*"
click at [208, 44] on select "**********" at bounding box center [296, 51] width 177 height 14
click at [350, 145] on button "أضف تحديث جديد" at bounding box center [361, 143] width 46 height 14
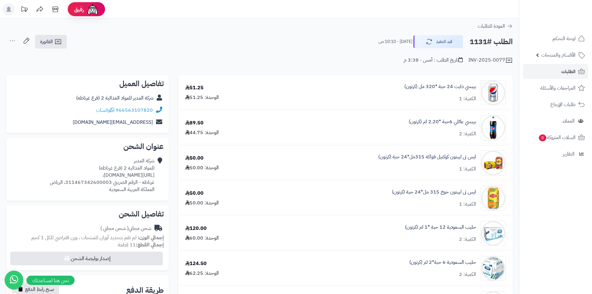
scroll to position [31, 0]
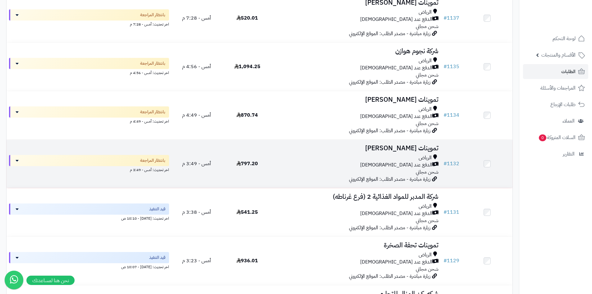
scroll to position [249, 0]
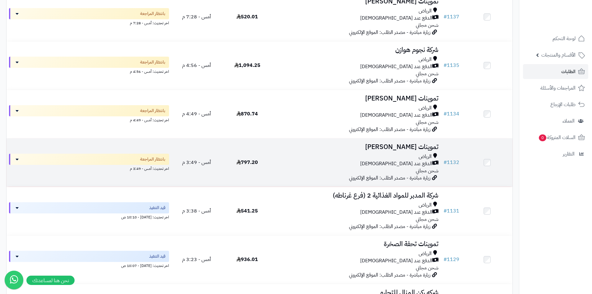
click at [276, 166] on div "[PERSON_NAME] عند الاستلام شحن مجاني" at bounding box center [356, 163] width 163 height 21
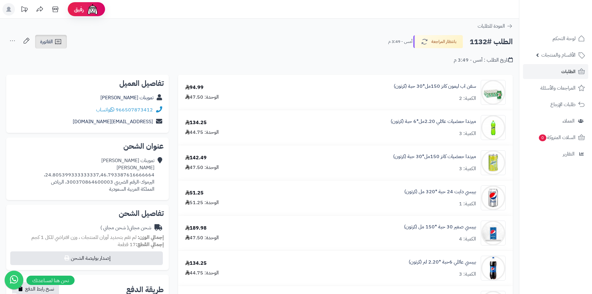
click at [38, 39] on link "الفاتورة" at bounding box center [51, 42] width 32 height 14
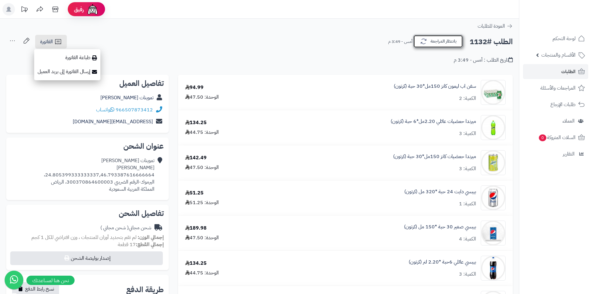
click at [434, 42] on button "بانتظار المراجعة" at bounding box center [438, 41] width 50 height 13
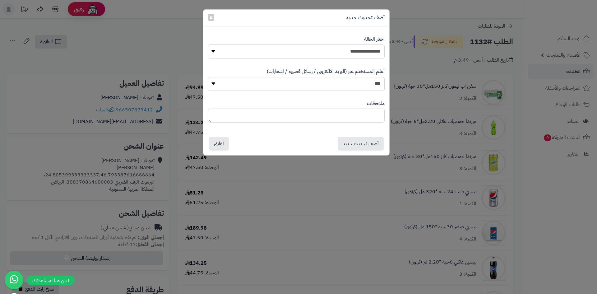
click at [352, 47] on select "**********" at bounding box center [296, 51] width 177 height 14
drag, startPoint x: 212, startPoint y: 18, endPoint x: 208, endPoint y: 23, distance: 6.7
click at [212, 18] on span "×" at bounding box center [211, 17] width 4 height 9
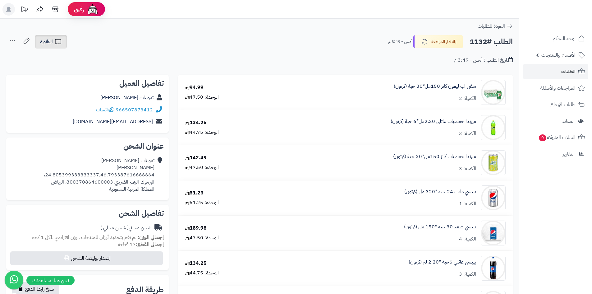
click at [65, 45] on link "الفاتورة" at bounding box center [51, 42] width 32 height 14
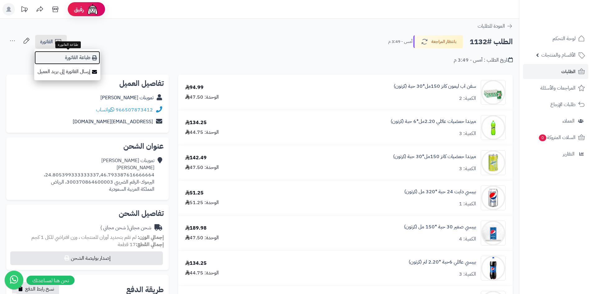
click at [69, 57] on link "طباعة الفاتورة" at bounding box center [67, 58] width 66 height 14
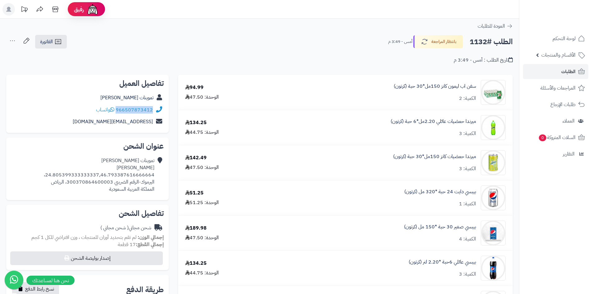
drag, startPoint x: 117, startPoint y: 106, endPoint x: 159, endPoint y: 108, distance: 42.6
click at [159, 108] on div "966507873412 واتساب" at bounding box center [87, 110] width 153 height 12
copy div "966507873412"
drag, startPoint x: 155, startPoint y: 174, endPoint x: 50, endPoint y: 174, distance: 104.7
click at [50, 174] on div "تموينات حسين احمد عقيش 24.805399333333337,46.793387616666664، اليرموك-الرقم الض…" at bounding box center [87, 174] width 153 height 40
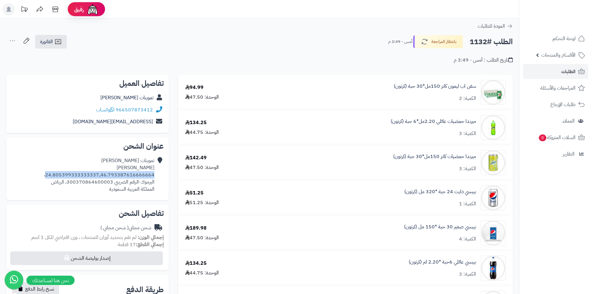
copy div "24.805399333333337,46.793387616666664"
click at [447, 42] on button "بانتظار المراجعة" at bounding box center [438, 41] width 50 height 13
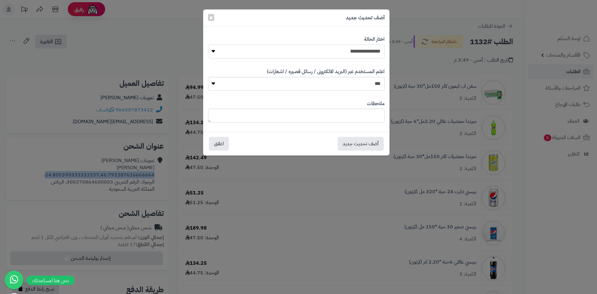
drag, startPoint x: 320, startPoint y: 53, endPoint x: 325, endPoint y: 55, distance: 6.1
click at [320, 53] on select "**********" at bounding box center [296, 51] width 177 height 14
select select "*"
click at [208, 44] on select "**********" at bounding box center [296, 51] width 177 height 14
click at [360, 145] on button "أضف تحديث جديد" at bounding box center [361, 143] width 46 height 14
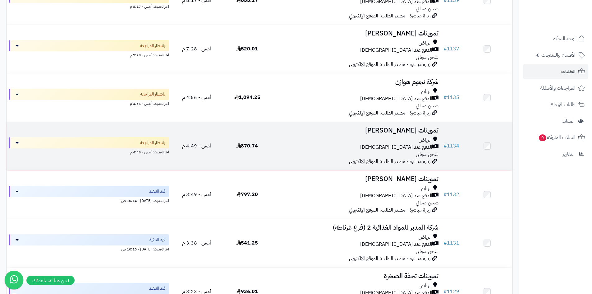
scroll to position [218, 0]
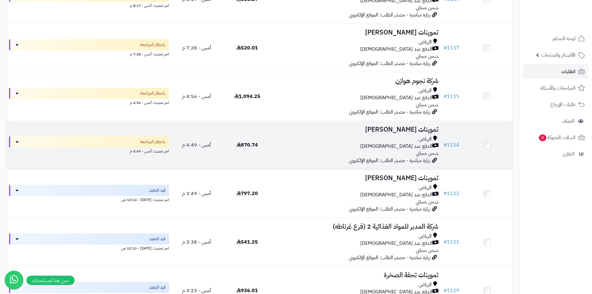
click at [325, 139] on div "الرياض" at bounding box center [356, 139] width 163 height 7
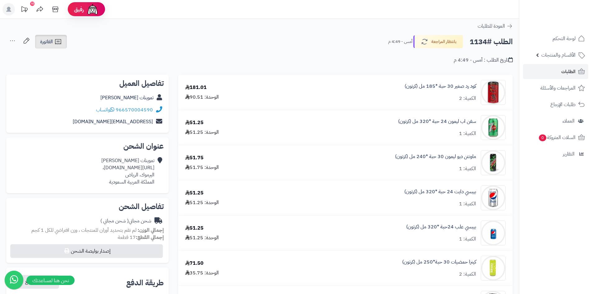
click at [56, 45] on icon at bounding box center [57, 41] width 7 height 7
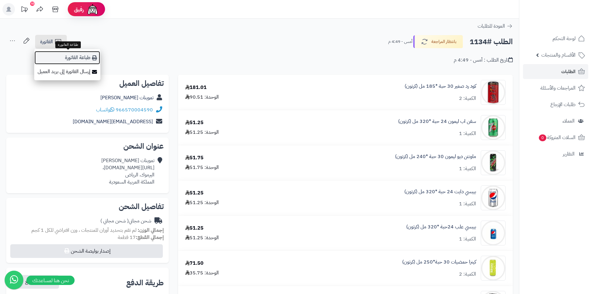
click at [66, 60] on link "طباعة الفاتورة" at bounding box center [67, 58] width 66 height 14
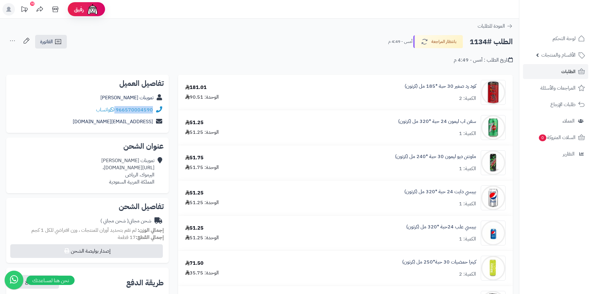
drag, startPoint x: 117, startPoint y: 108, endPoint x: 152, endPoint y: 109, distance: 35.7
click at [152, 109] on div "966570004590 واتساب" at bounding box center [124, 109] width 57 height 7
copy div "966570004590"
drag, startPoint x: 157, startPoint y: 167, endPoint x: 120, endPoint y: 160, distance: 37.7
click at [104, 166] on div "تموينات ايمان العقيلي https://maps.app.goo.gl/TfFHTo9KPtpRiVDCA?g_st=ac، اليرمو…" at bounding box center [87, 170] width 153 height 33
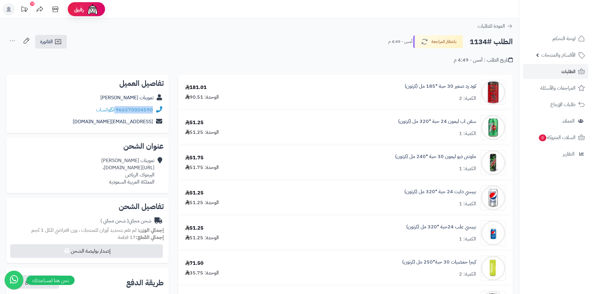
click at [161, 169] on icon at bounding box center [159, 171] width 6 height 28
drag, startPoint x: 156, startPoint y: 167, endPoint x: 0, endPoint y: 166, distance: 155.4
copy div "تموينات ايمان العقيلي https://maps.app.goo.gl/TfFHTo9KPtpRiVDCA?g_st=ac،"
click at [439, 43] on button "بانتظار المراجعة" at bounding box center [438, 41] width 50 height 13
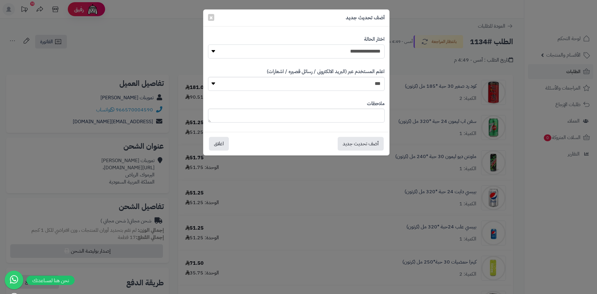
click at [305, 50] on select "**********" at bounding box center [296, 51] width 177 height 14
select select "*"
click at [208, 44] on select "**********" at bounding box center [296, 51] width 177 height 14
click at [357, 147] on button "أضف تحديث جديد" at bounding box center [361, 143] width 46 height 14
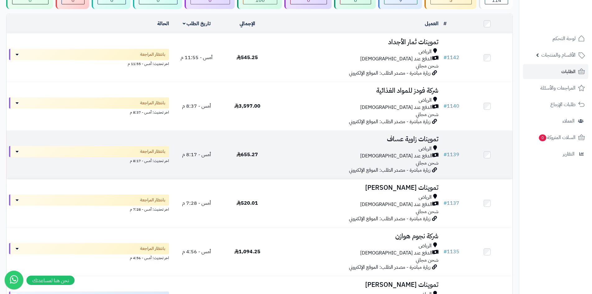
scroll to position [62, 0]
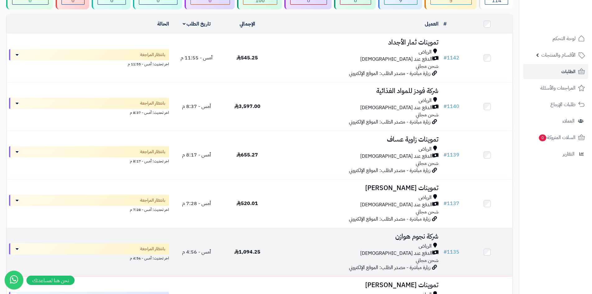
click at [281, 251] on div "الدفع عند [DEMOGRAPHIC_DATA]" at bounding box center [356, 253] width 163 height 7
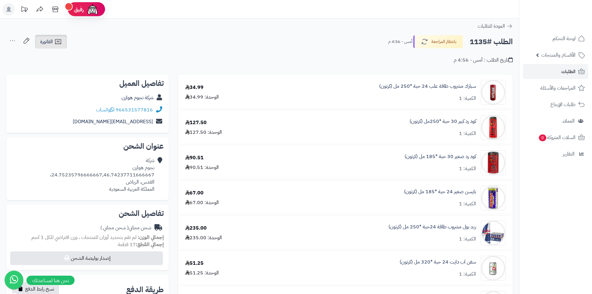
click at [53, 45] on span "الفاتورة" at bounding box center [46, 41] width 13 height 7
click at [294, 57] on div "تاريخ الطلب : أمس - 4:56 م" at bounding box center [259, 56] width 507 height 15
click at [57, 42] on icon at bounding box center [57, 41] width 7 height 7
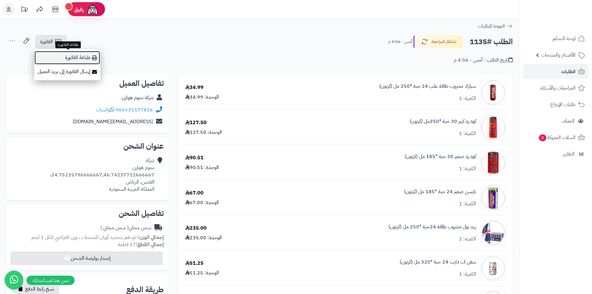
click at [93, 57] on icon at bounding box center [94, 57] width 5 height 5
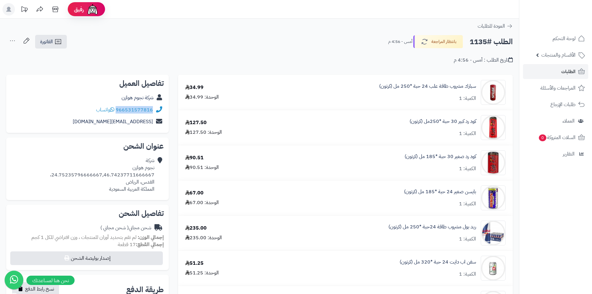
drag, startPoint x: 117, startPoint y: 107, endPoint x: 155, endPoint y: 106, distance: 38.3
click at [155, 106] on div "966531577816 واتساب" at bounding box center [87, 110] width 153 height 12
copy div "966531577816"
drag, startPoint x: 154, startPoint y: 174, endPoint x: 56, endPoint y: 171, distance: 98.3
click at [56, 171] on div "شركة نجوم هوازن 24.75235796666667,46.74237711666667، القدس، الرياض المملكة العر…" at bounding box center [102, 174] width 104 height 35
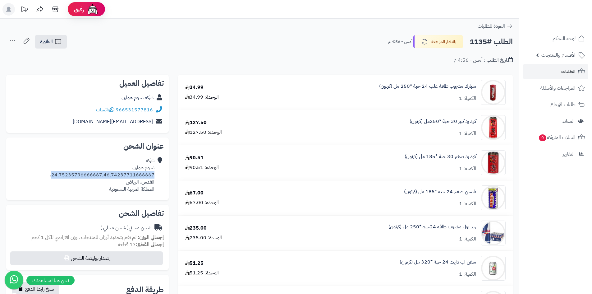
copy div "24.75235796666667,46.74237711666667"
click at [441, 46] on button "بانتظار المراجعة" at bounding box center [438, 41] width 50 height 13
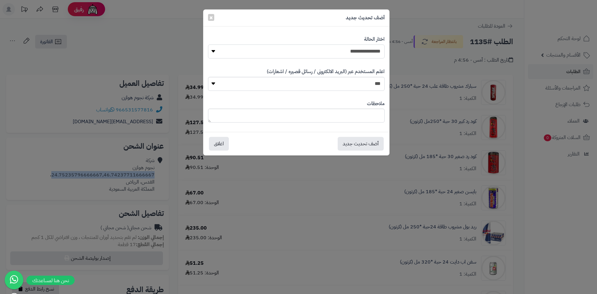
click at [371, 53] on select "**********" at bounding box center [296, 51] width 177 height 14
select select "*"
click at [208, 44] on select "**********" at bounding box center [296, 51] width 177 height 14
click at [365, 145] on button "أضف تحديث جديد" at bounding box center [361, 143] width 46 height 14
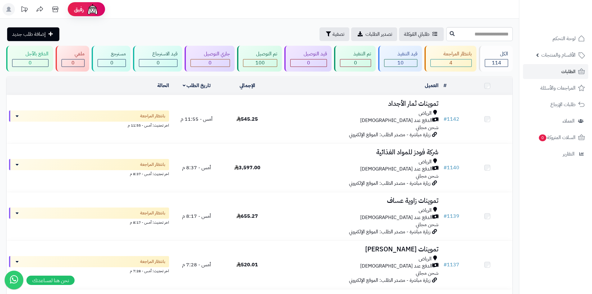
scroll to position [62, 0]
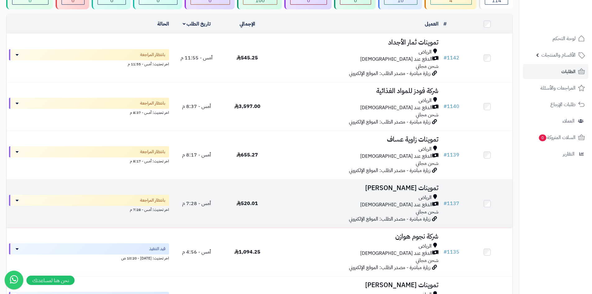
click at [332, 201] on div "الدفع عند [DEMOGRAPHIC_DATA]" at bounding box center [356, 204] width 163 height 7
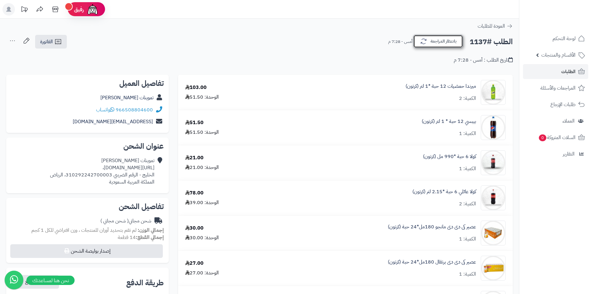
click at [438, 39] on button "بانتظار المراجعة" at bounding box center [438, 41] width 50 height 13
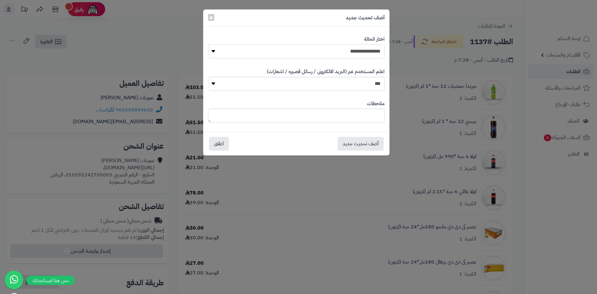
click at [344, 54] on select "**********" at bounding box center [296, 51] width 177 height 14
select select "*"
click at [208, 44] on select "**********" at bounding box center [296, 51] width 177 height 14
click at [369, 140] on button "أضف تحديث جديد" at bounding box center [361, 143] width 46 height 14
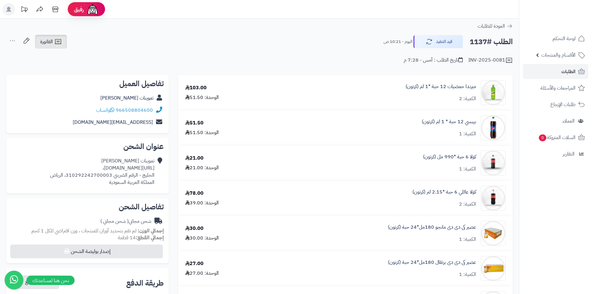
click at [59, 41] on icon at bounding box center [58, 41] width 6 height 5
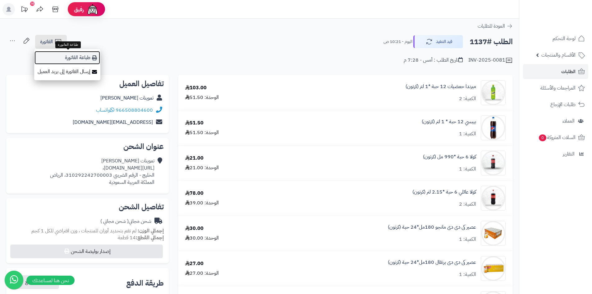
click at [88, 61] on link "طباعة الفاتورة" at bounding box center [67, 58] width 66 height 14
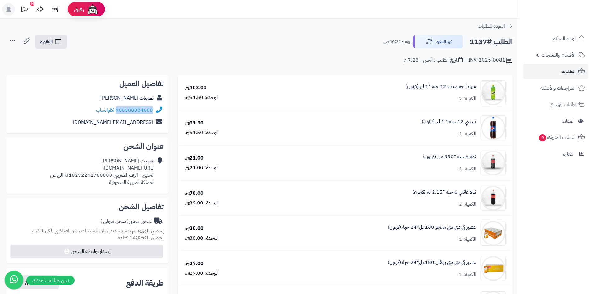
drag, startPoint x: 117, startPoint y: 110, endPoint x: 153, endPoint y: 108, distance: 36.4
click at [153, 108] on div "966508804600 واتساب" at bounding box center [87, 110] width 153 height 12
copy link "966508804600"
drag, startPoint x: 154, startPoint y: 166, endPoint x: 31, endPoint y: 166, distance: 123.1
click at [50, 166] on div "تموينات هاجر العنزي https://maps.app.goo.gl/6SCGHhd2GkCskhcf6?g_st=ac، الخليج -…" at bounding box center [102, 171] width 104 height 28
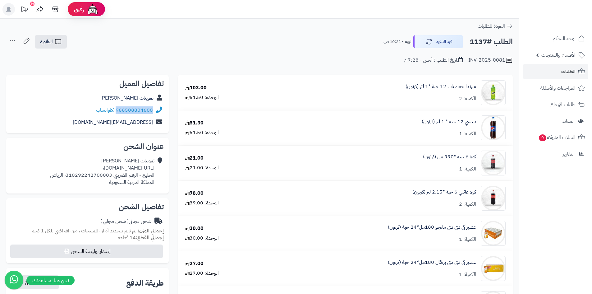
copy div "https://maps.app.goo.gl/6SCGHhd2GkCskhcf6?g_st=ac"
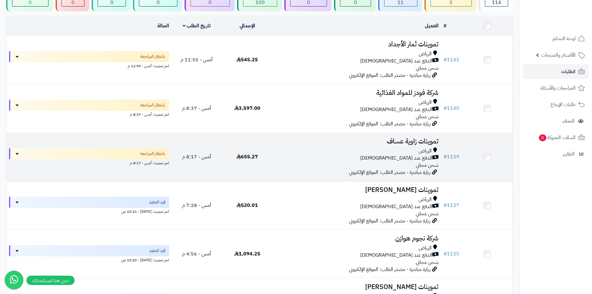
scroll to position [62, 0]
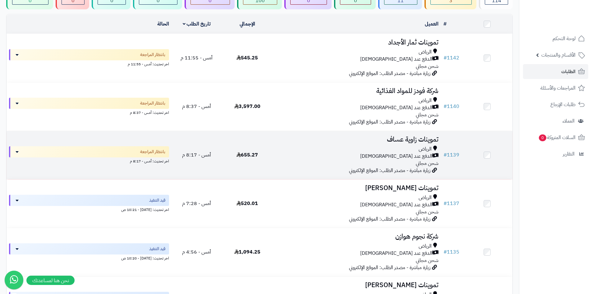
click at [285, 156] on div "الدفع عند [DEMOGRAPHIC_DATA]" at bounding box center [356, 156] width 163 height 7
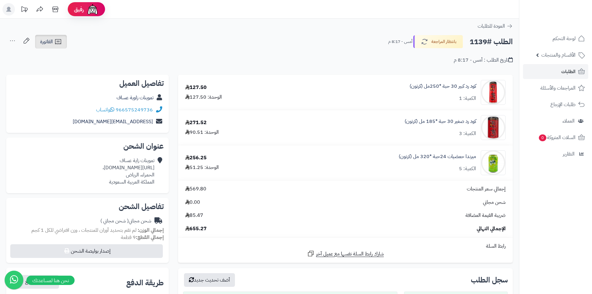
click at [47, 42] on span "الفاتورة" at bounding box center [46, 41] width 13 height 7
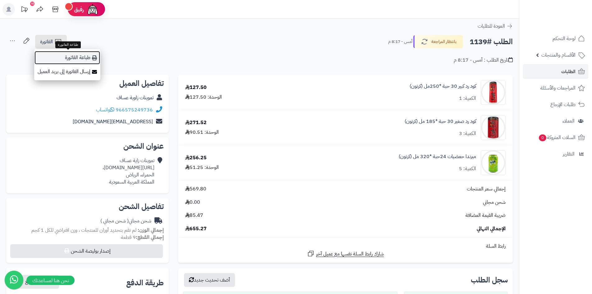
click at [74, 55] on link "طباعة الفاتورة" at bounding box center [67, 58] width 66 height 14
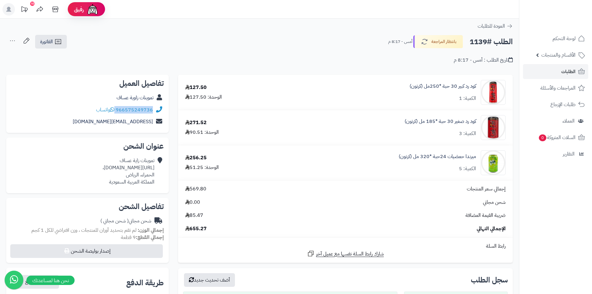
drag, startPoint x: 117, startPoint y: 107, endPoint x: 157, endPoint y: 109, distance: 40.7
click at [157, 109] on div "966575249736 واتساب" at bounding box center [87, 110] width 153 height 12
copy div "966575249736"
drag, startPoint x: 154, startPoint y: 168, endPoint x: 34, endPoint y: 165, distance: 120.6
click at [103, 165] on div "تموينات زاية عساف https://maps.app.goo.gl/B8HDo3AtjUjjMLDEA?g_st=ac، الحمراء، ا…" at bounding box center [129, 171] width 52 height 28
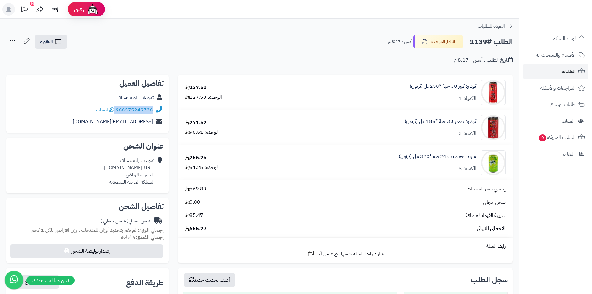
copy div "https://maps.app.goo.gl/B8HDo3AtjUjjMLDEA?g_st=ac"
click at [420, 42] on icon "button" at bounding box center [423, 41] width 7 height 7
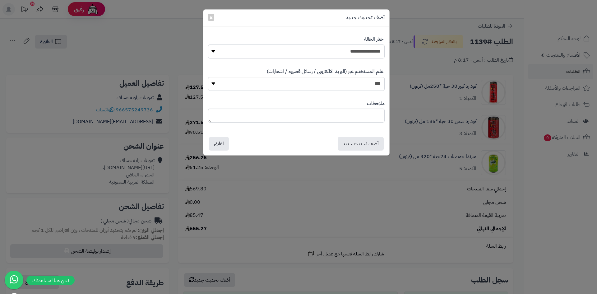
click at [326, 43] on div "**********" at bounding box center [296, 47] width 177 height 32
drag, startPoint x: 328, startPoint y: 47, endPoint x: 331, endPoint y: 57, distance: 10.8
click at [328, 47] on select "**********" at bounding box center [296, 51] width 177 height 14
select select "*"
click at [208, 44] on select "**********" at bounding box center [296, 51] width 177 height 14
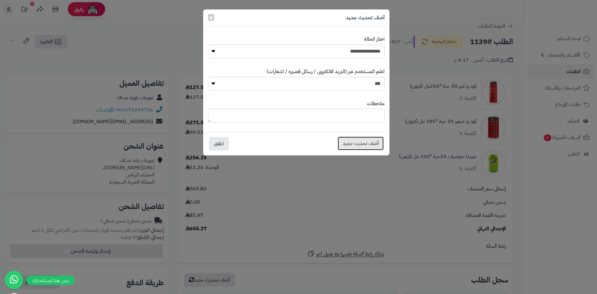
click at [361, 145] on button "أضف تحديث جديد" at bounding box center [361, 143] width 46 height 14
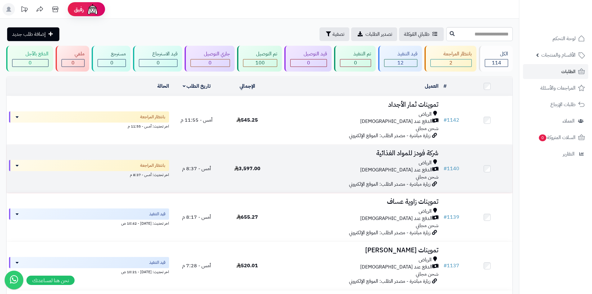
click at [294, 177] on div "الرياض الدفع عند الاستلام شحن مجاني" at bounding box center [356, 169] width 163 height 21
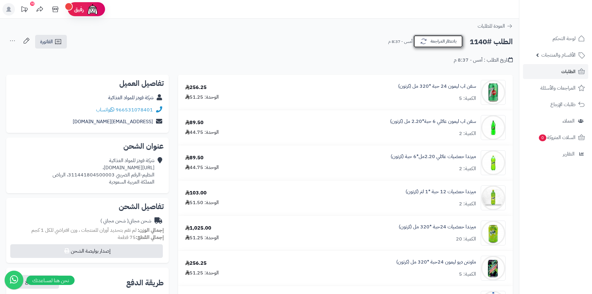
click at [428, 45] on button "بانتظار المراجعة" at bounding box center [438, 41] width 50 height 13
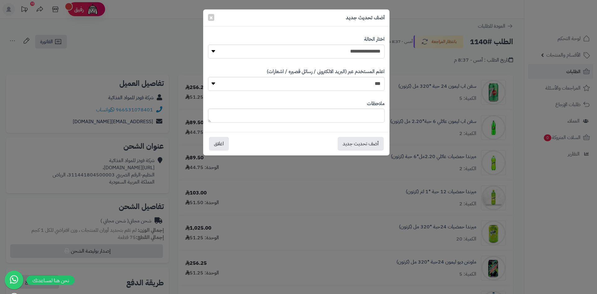
click at [156, 58] on div "**********" at bounding box center [298, 147] width 597 height 294
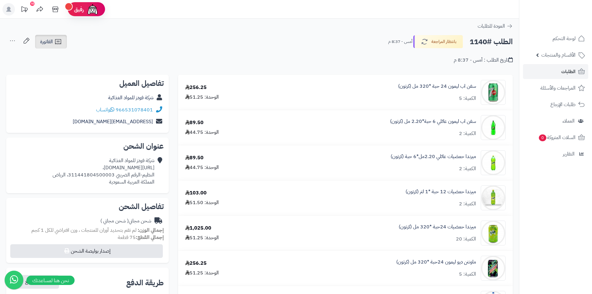
click at [44, 38] on link "الفاتورة" at bounding box center [51, 42] width 32 height 14
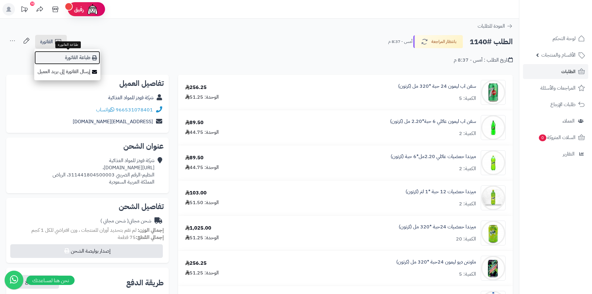
click at [91, 60] on link "طباعة الفاتورة" at bounding box center [67, 58] width 66 height 14
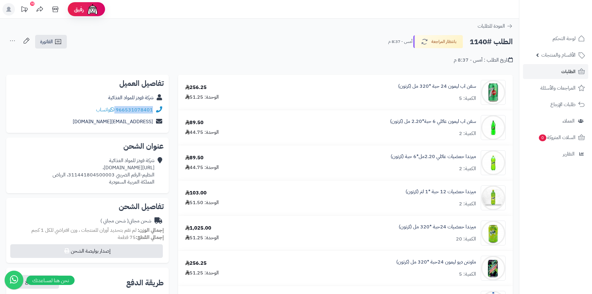
drag, startPoint x: 117, startPoint y: 111, endPoint x: 154, endPoint y: 109, distance: 38.0
click at [154, 109] on div "966531078401 واتساب" at bounding box center [87, 110] width 153 height 12
copy div "966531078401"
drag, startPoint x: 155, startPoint y: 168, endPoint x: 29, endPoint y: 164, distance: 125.9
click at [29, 164] on div "شركة فودز للمواد الغذائية https://maps.app.goo.gl/z982WX7VL4XzoEaW7?g_st=ac، ال…" at bounding box center [87, 170] width 153 height 33
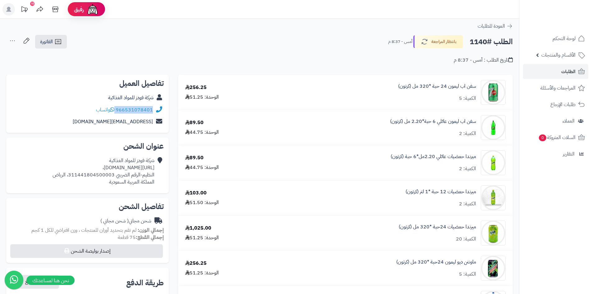
copy div "https://maps.app.goo.gl/z982WX7VL4XzoEaW7?g_st=ac"
click at [443, 42] on button "بانتظار المراجعة" at bounding box center [438, 41] width 50 height 13
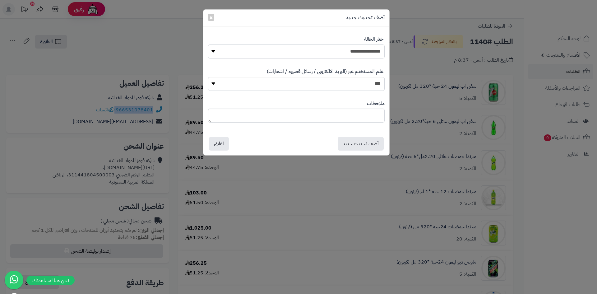
click at [320, 52] on select "**********" at bounding box center [296, 51] width 177 height 14
select select "*"
click at [208, 44] on select "**********" at bounding box center [296, 51] width 177 height 14
click at [357, 139] on button "أضف تحديث جديد" at bounding box center [361, 143] width 46 height 14
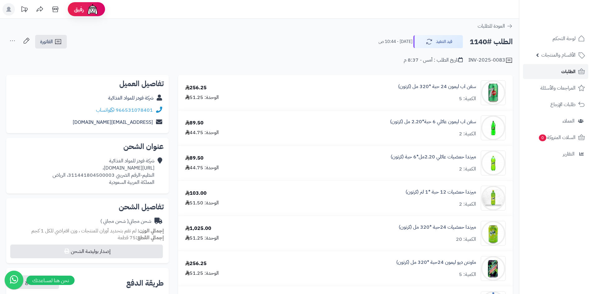
click at [549, 76] on link "الطلبات" at bounding box center [555, 71] width 65 height 15
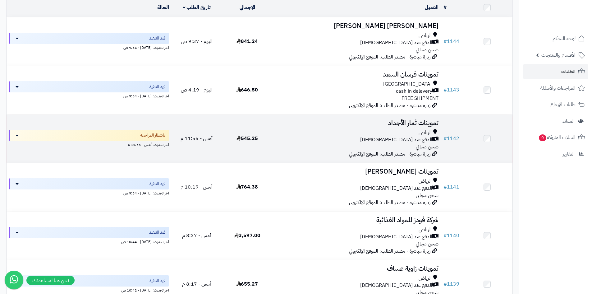
scroll to position [62, 0]
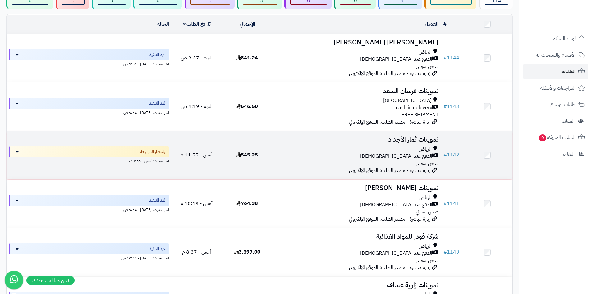
click at [275, 141] on td "تموينات ثمار الأجداد [PERSON_NAME] عند الاستلام شحن مجاني زيارة مباشرة - مصدر ا…" at bounding box center [357, 155] width 168 height 48
click at [222, 140] on td "أمس - 11:55 م" at bounding box center [197, 155] width 51 height 48
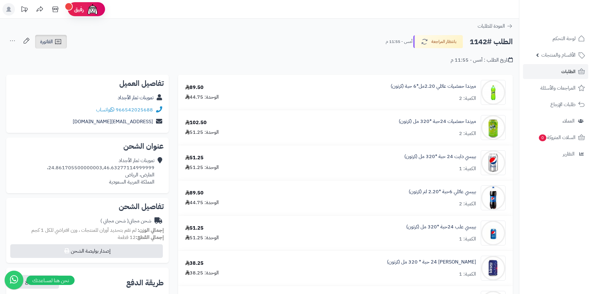
click at [54, 44] on link "الفاتورة" at bounding box center [51, 42] width 32 height 14
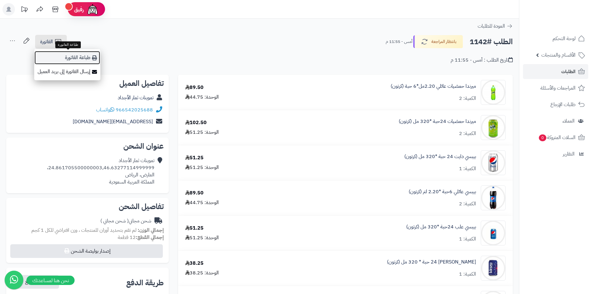
click at [80, 59] on link "طباعة الفاتورة" at bounding box center [67, 58] width 66 height 14
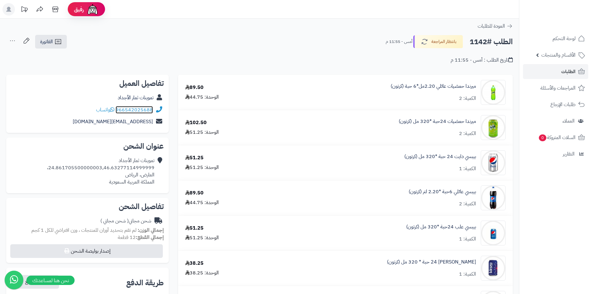
click at [117, 109] on link "966542025688" at bounding box center [134, 109] width 37 height 7
drag, startPoint x: 117, startPoint y: 108, endPoint x: 152, endPoint y: 108, distance: 34.8
click at [152, 108] on div "966542025688 واتساب" at bounding box center [124, 109] width 57 height 7
copy link "966542025688"
drag, startPoint x: 154, startPoint y: 166, endPoint x: 52, endPoint y: 165, distance: 102.3
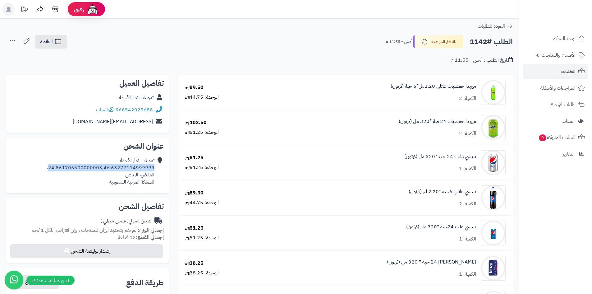
click at [52, 165] on div "تموينات ثمار الأجداد 24.861705500000003,46.63277114999999، العارض، الرياض الممل…" at bounding box center [101, 171] width 108 height 28
copy div "24.861705500000003,46.63277114999999"
click at [433, 43] on button "بانتظار المراجعة" at bounding box center [438, 41] width 50 height 13
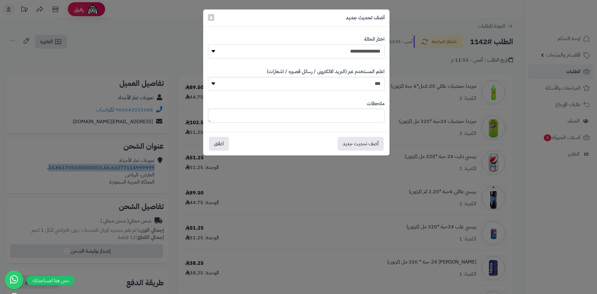
click at [348, 53] on select "**********" at bounding box center [296, 51] width 177 height 14
select select "*"
click at [208, 44] on select "**********" at bounding box center [296, 51] width 177 height 14
click at [367, 148] on button "أضف تحديث جديد" at bounding box center [361, 143] width 46 height 14
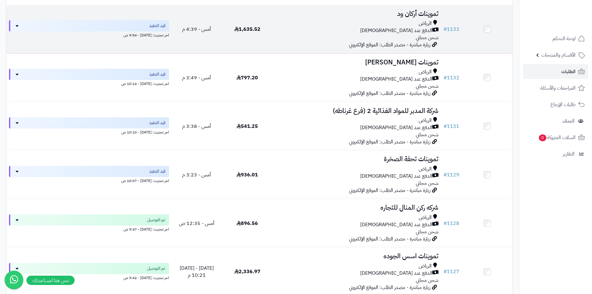
scroll to position [622, 0]
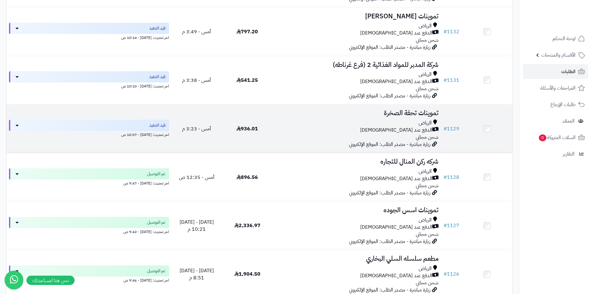
click at [318, 134] on div "[PERSON_NAME] عند الاستلام شحن مجاني" at bounding box center [356, 129] width 163 height 21
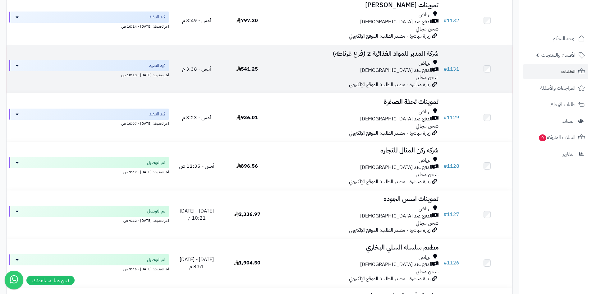
scroll to position [622, 0]
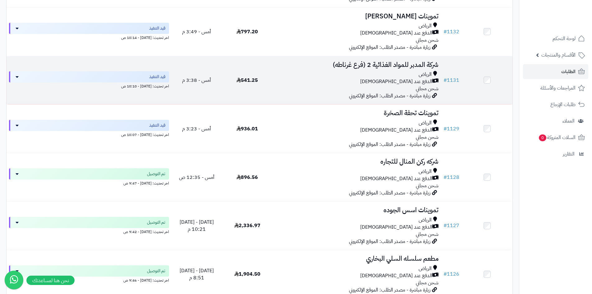
click at [298, 84] on div "الرياض الدفع عند الاستلام شحن مجاني" at bounding box center [356, 81] width 163 height 21
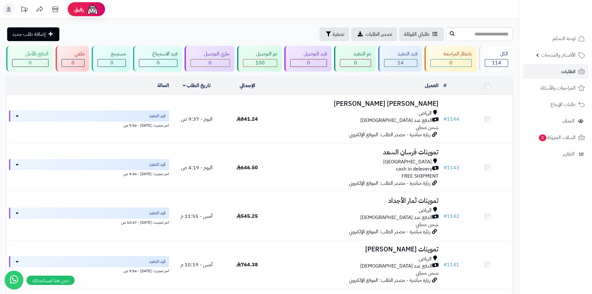
scroll to position [622, 0]
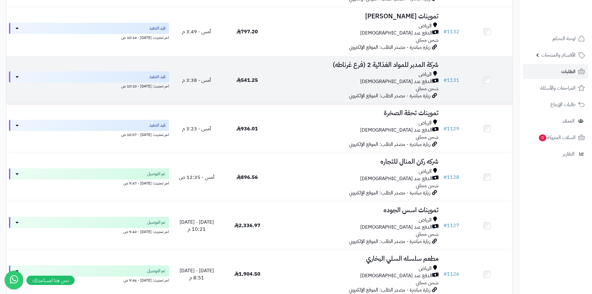
click at [270, 86] on td "541.25" at bounding box center [247, 80] width 51 height 48
